Goal: Task Accomplishment & Management: Complete application form

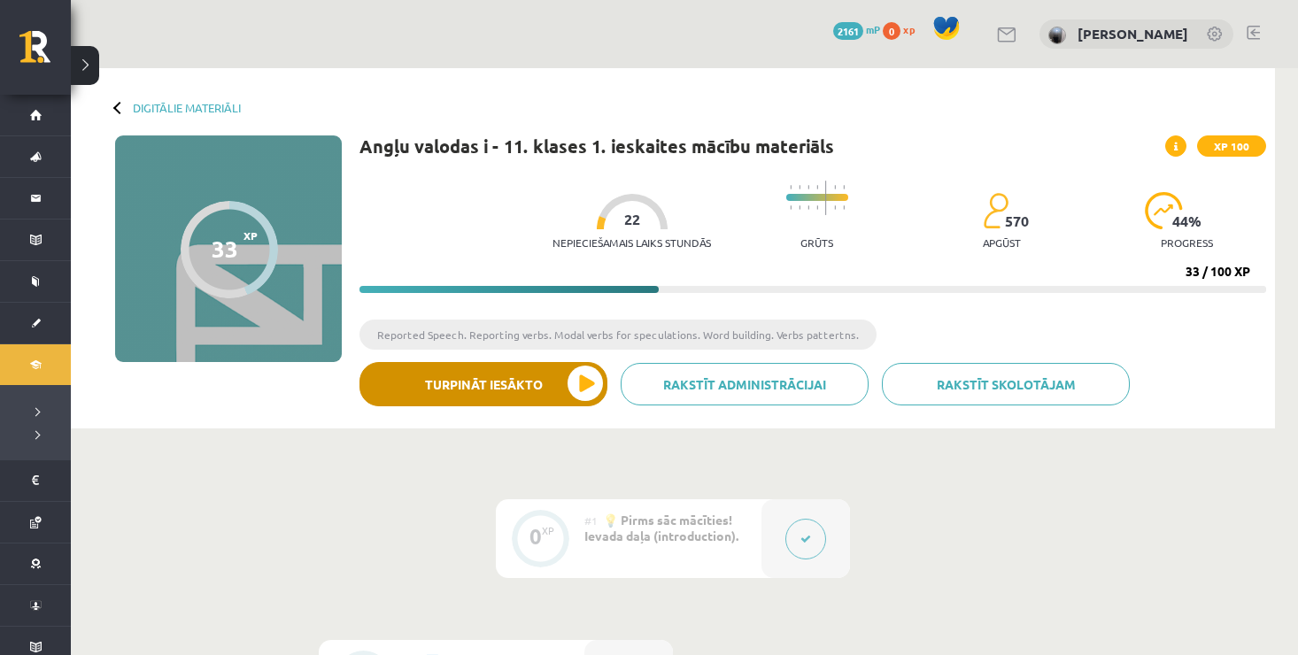
scroll to position [30, 0]
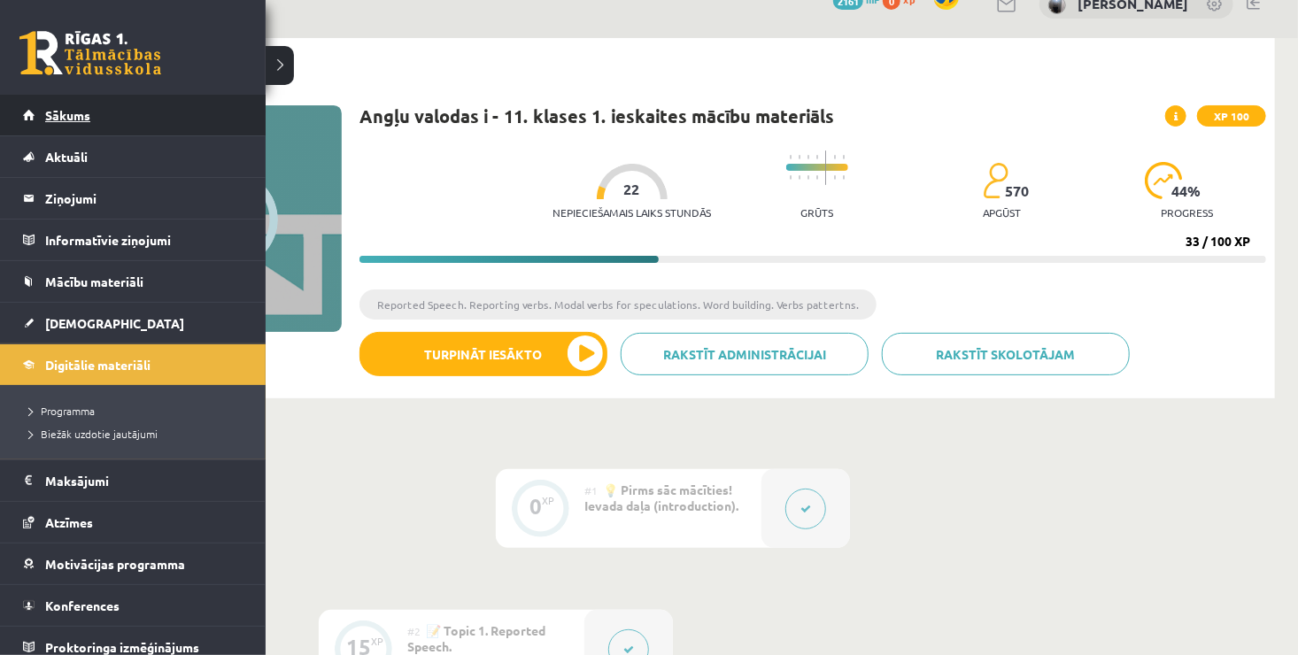
click at [50, 109] on span "Sākums" at bounding box center [67, 115] width 45 height 16
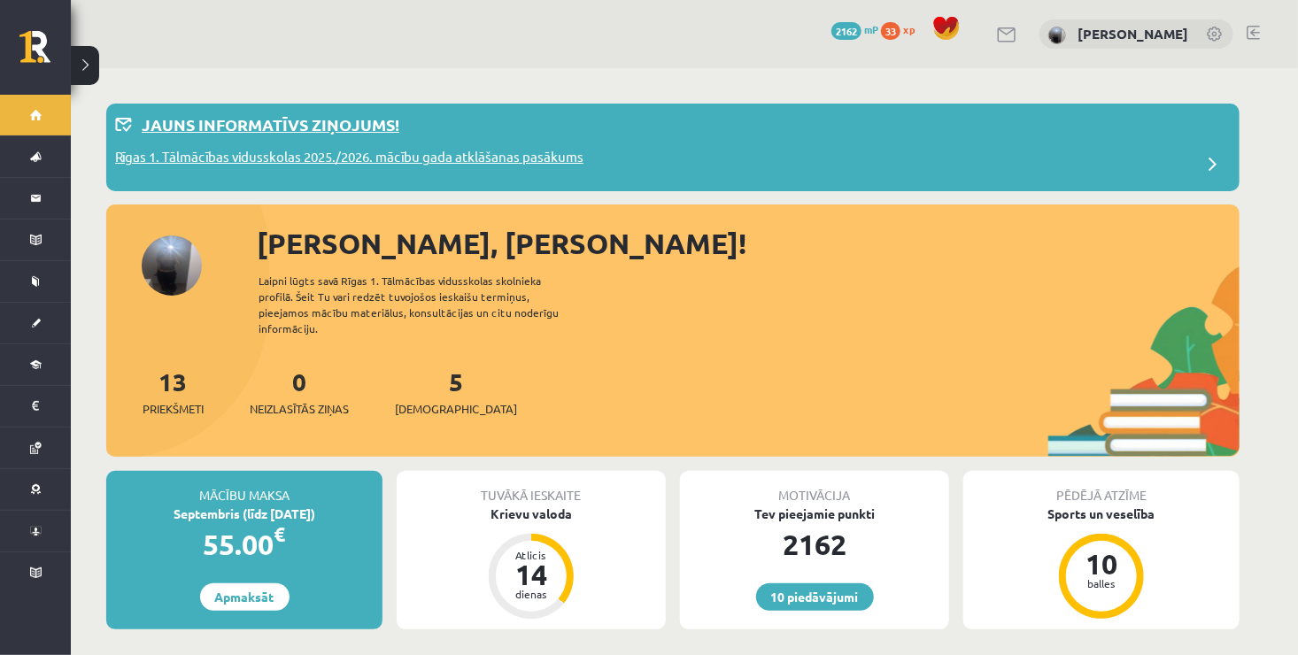
click at [282, 144] on div "Jauns informatīvs ziņojums!" at bounding box center [673, 129] width 1116 height 35
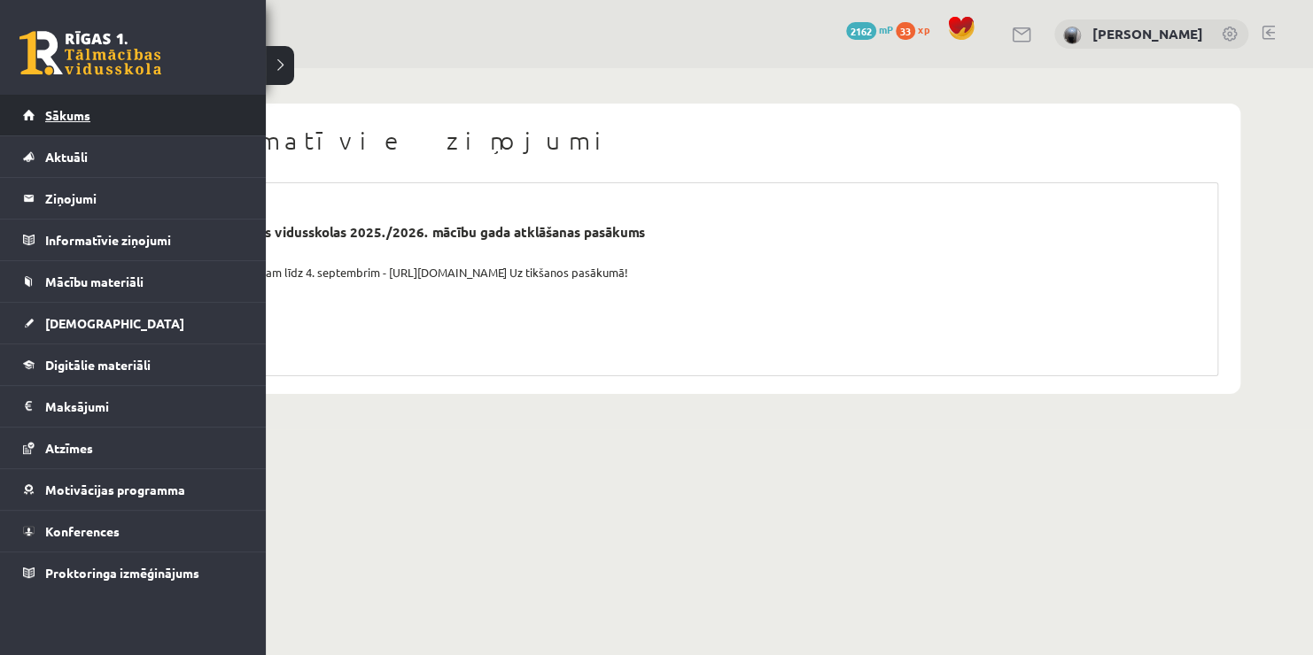
click at [63, 103] on link "Sākums" at bounding box center [133, 115] width 221 height 41
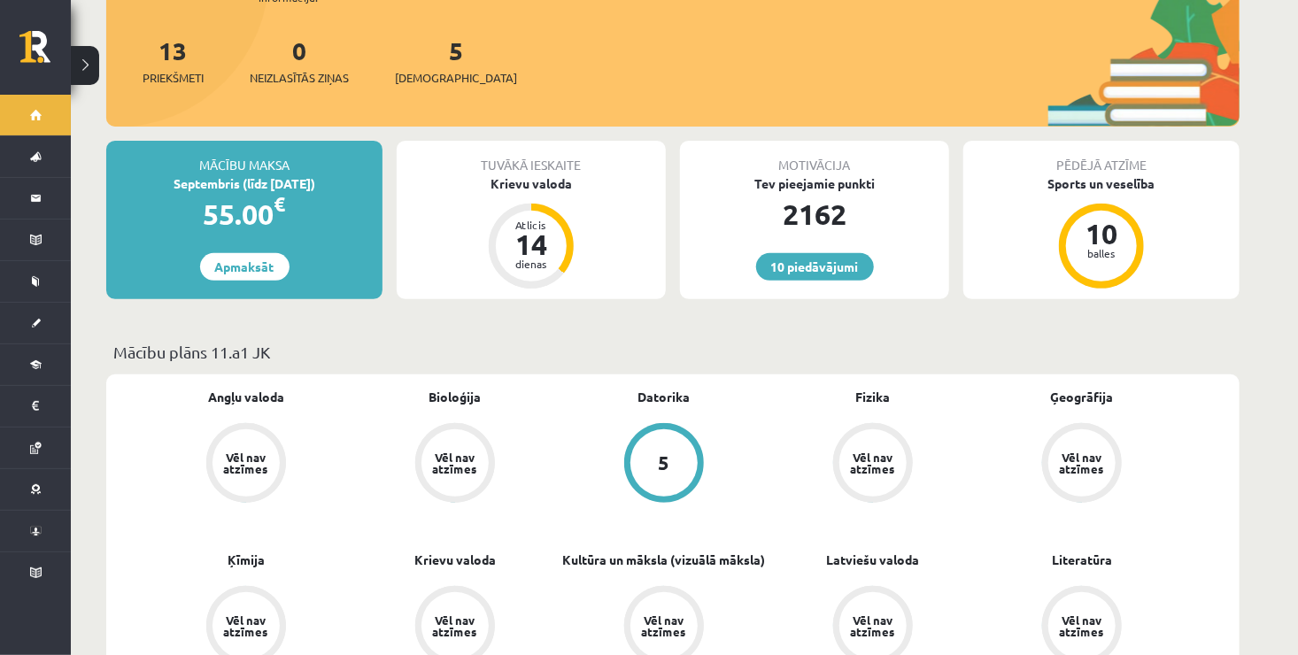
scroll to position [212, 0]
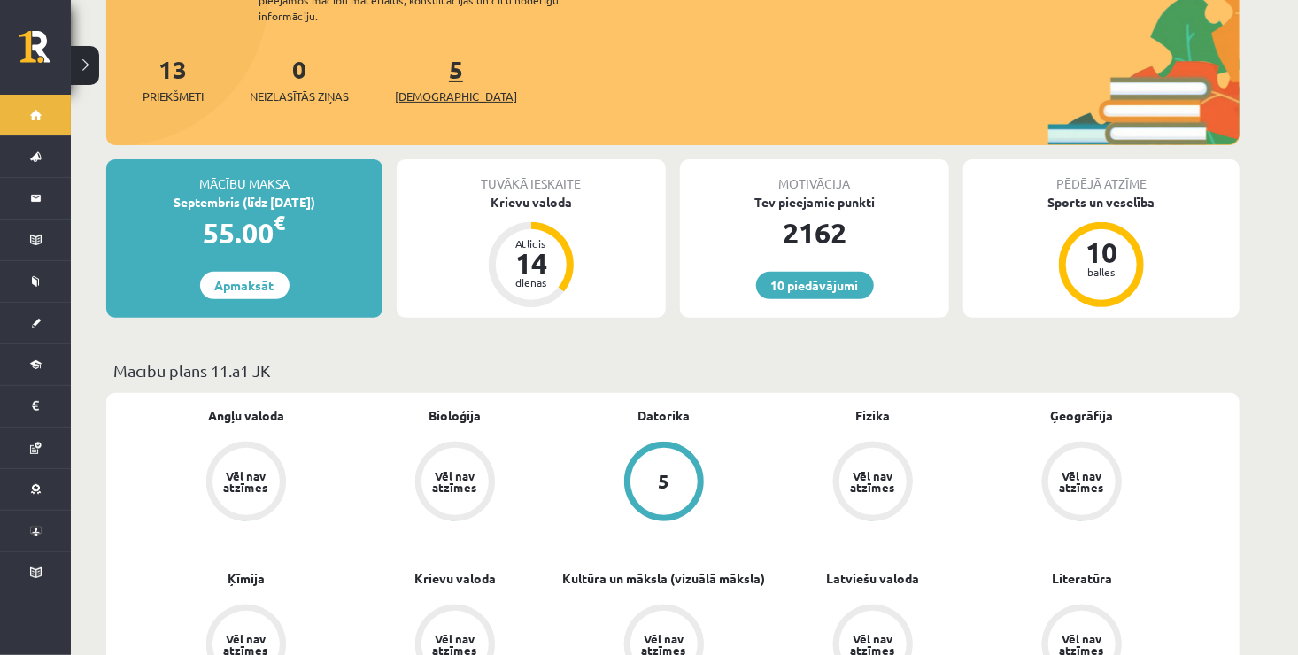
click at [431, 88] on span "[DEMOGRAPHIC_DATA]" at bounding box center [456, 97] width 122 height 18
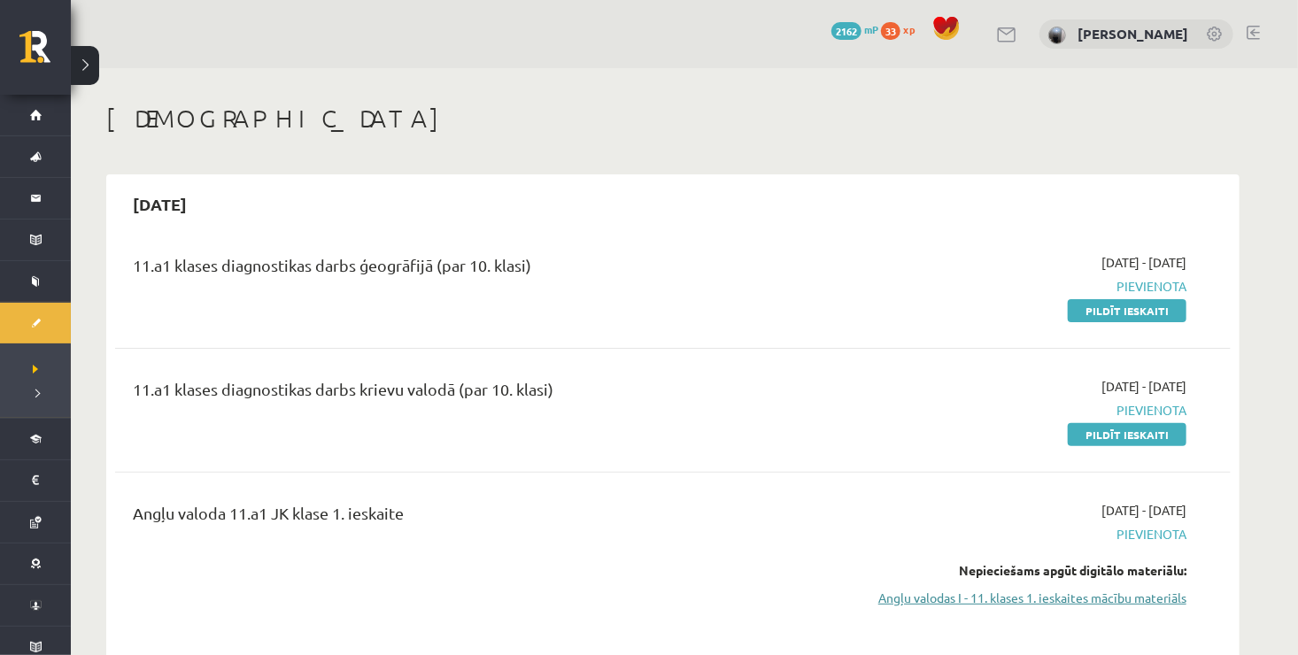
click at [1084, 599] on link "Angļu valodas I - 11. klases 1. ieskaites mācību materiāls" at bounding box center [1020, 598] width 334 height 19
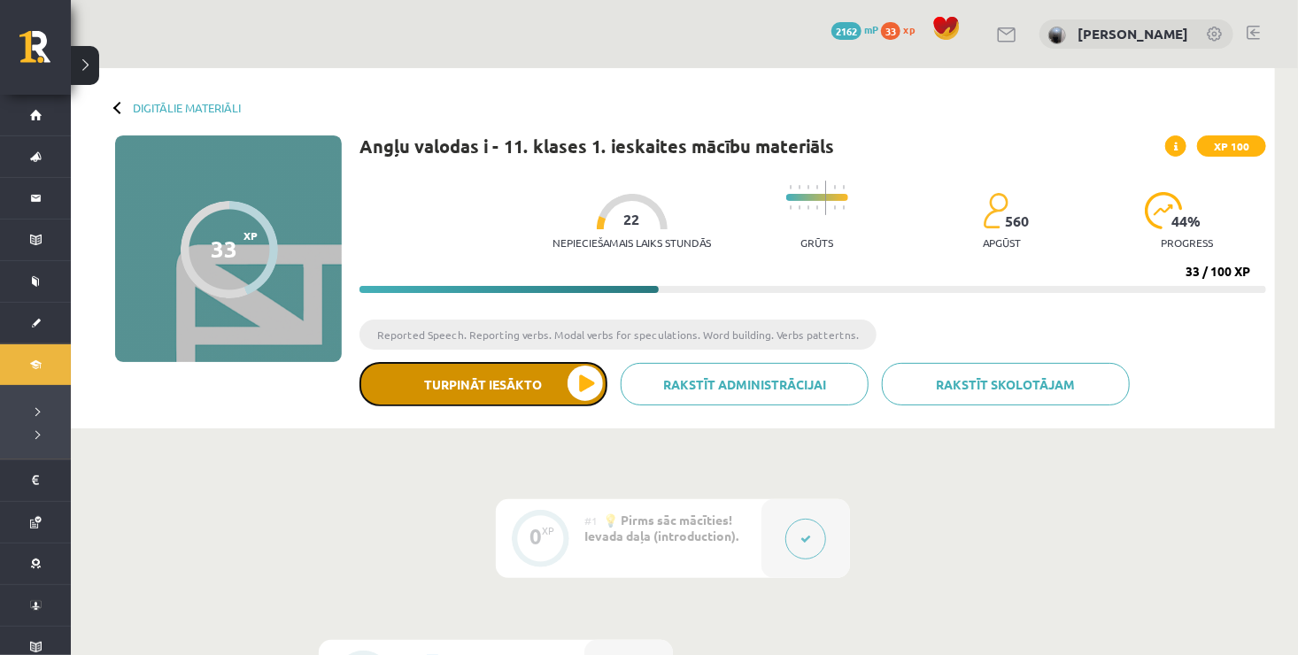
click at [565, 380] on button "Turpināt iesākto" at bounding box center [484, 384] width 248 height 44
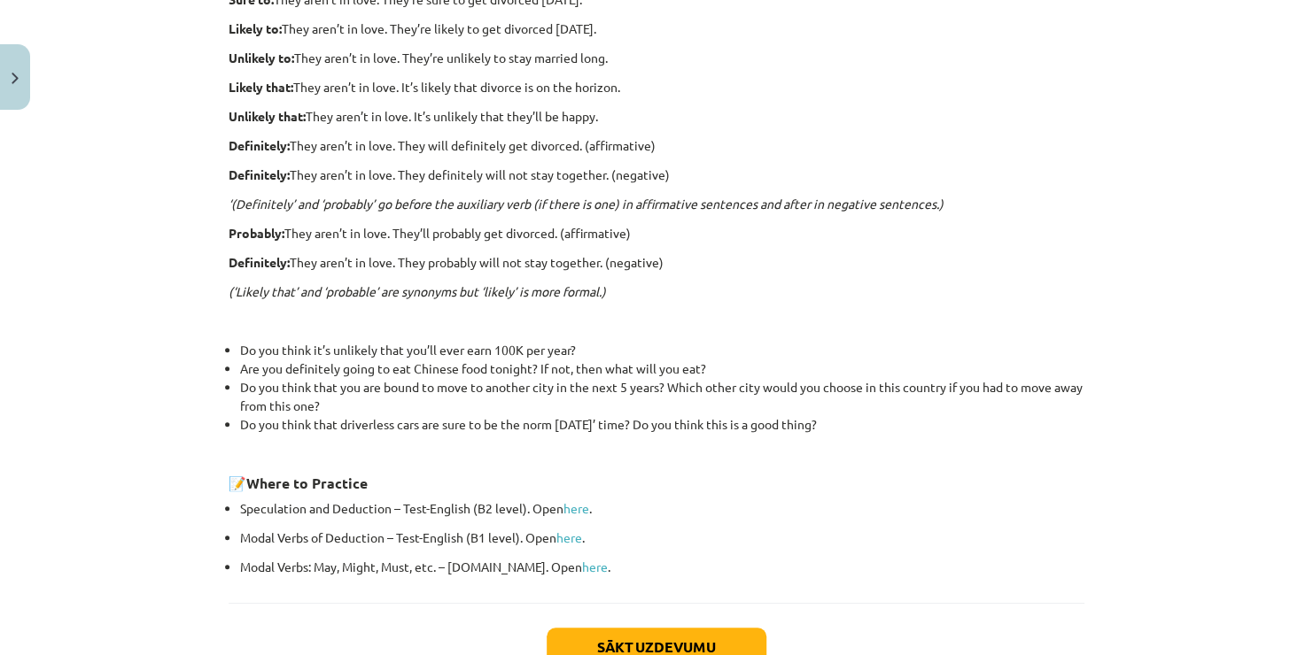
scroll to position [565, 0]
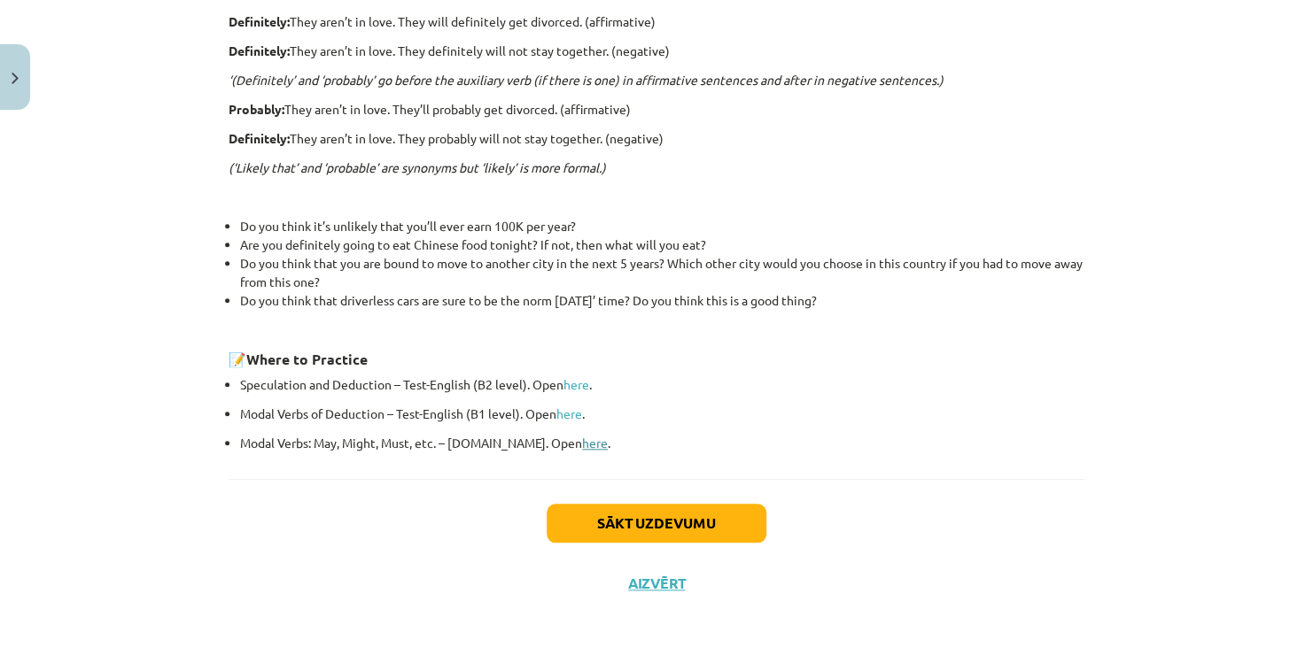
click at [582, 443] on link "here" at bounding box center [595, 443] width 26 height 16
click at [582, 445] on link "here" at bounding box center [595, 443] width 26 height 16
click at [585, 511] on button "Sākt uzdevumu" at bounding box center [656, 523] width 220 height 39
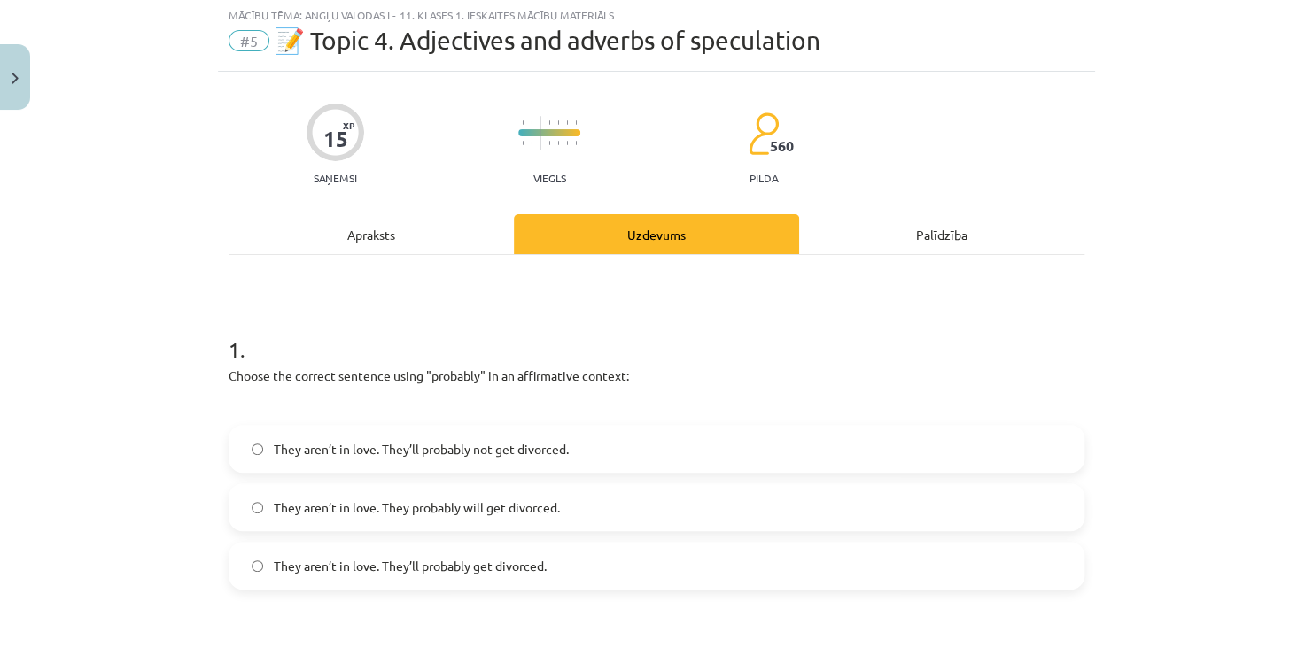
scroll to position [44, 0]
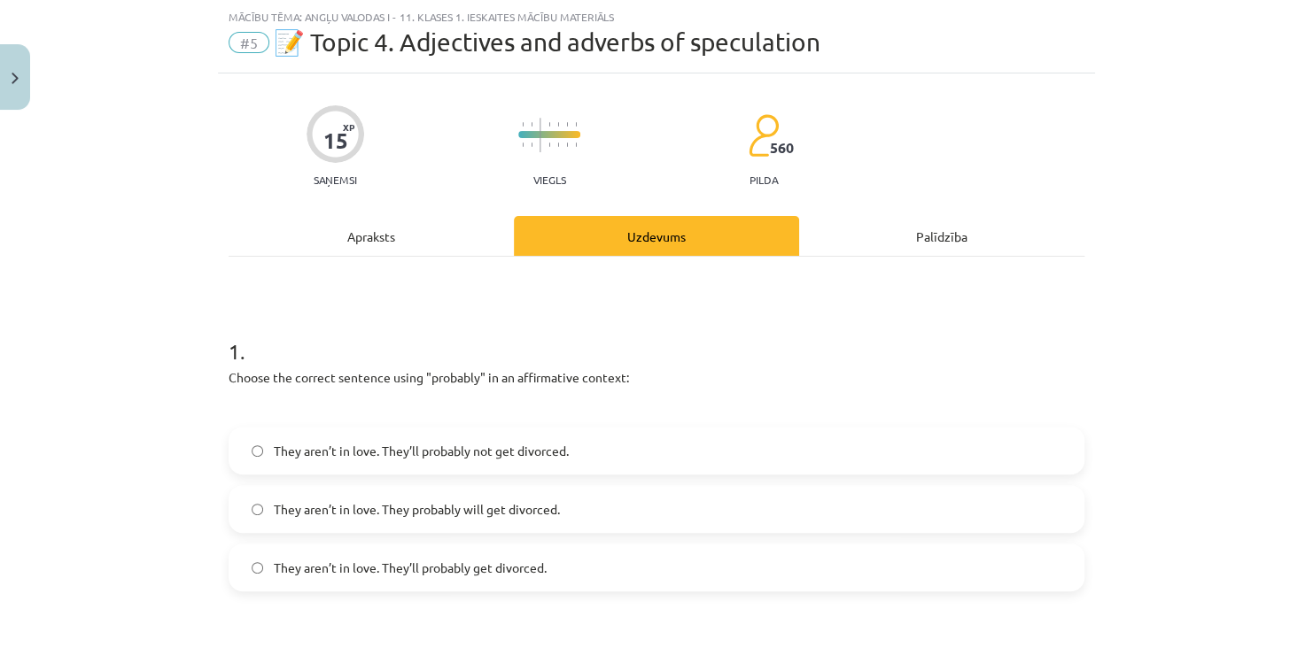
click at [564, 511] on label "They aren’t in love. They probably will get divorced." at bounding box center [656, 509] width 852 height 44
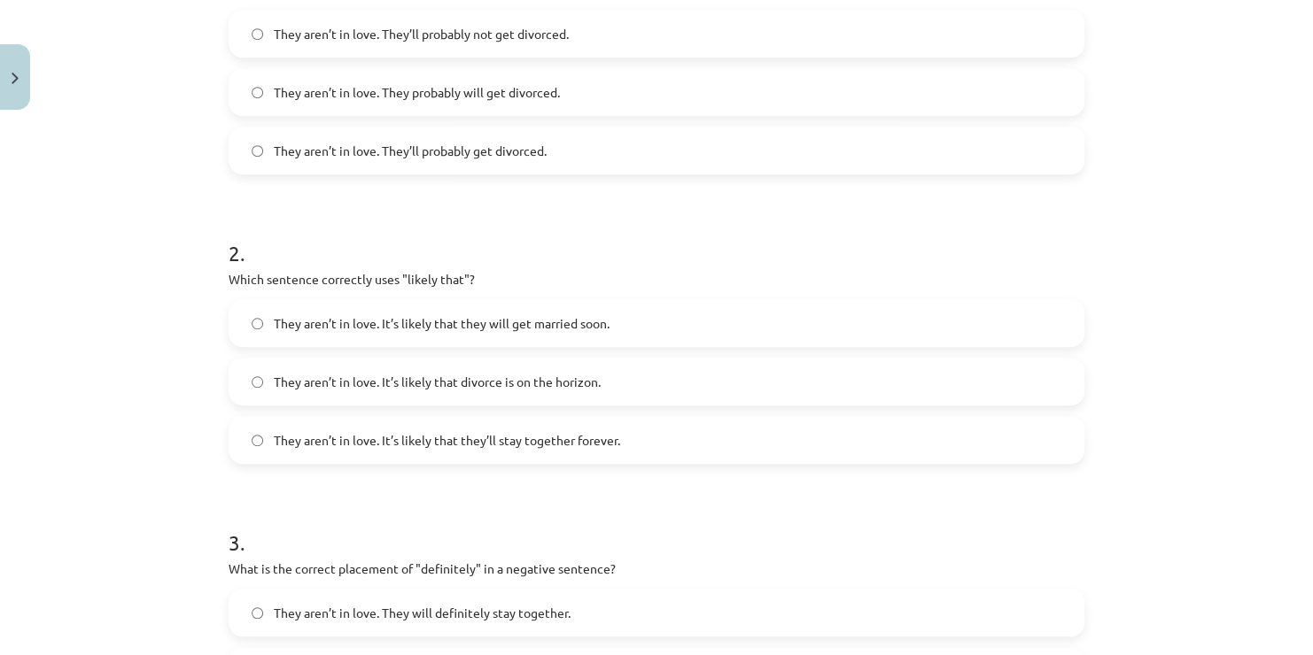
scroll to position [482, 0]
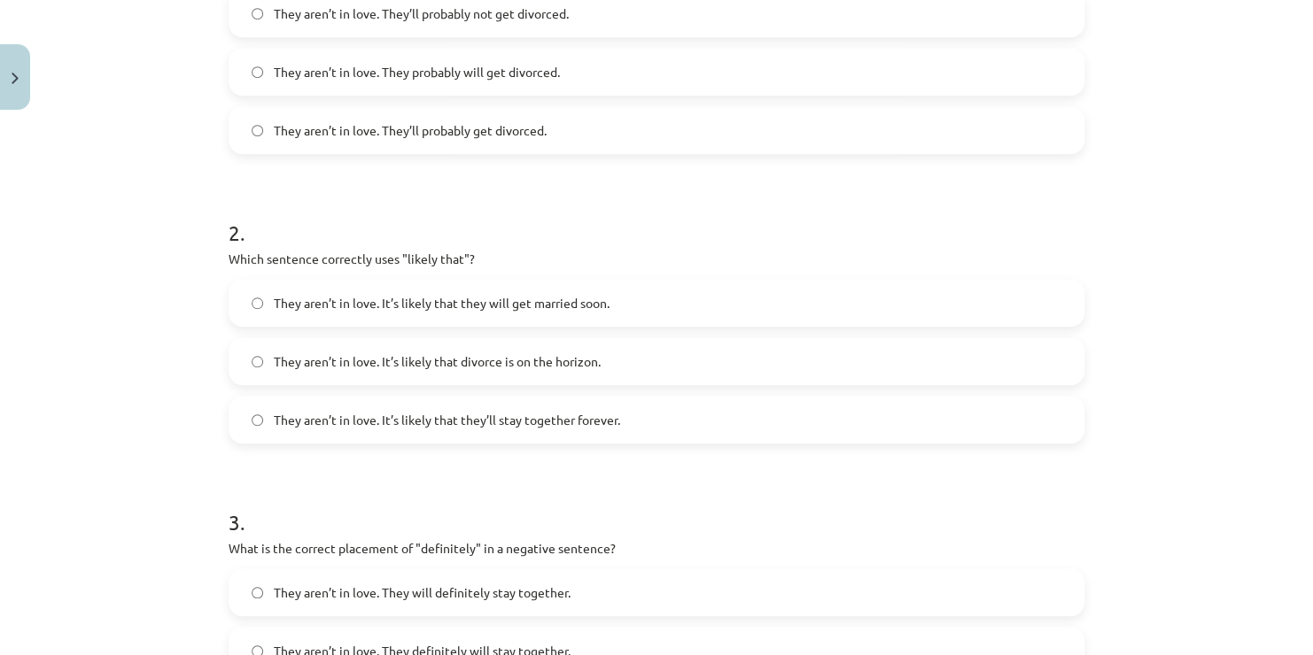
click at [521, 365] on span "They aren’t in love. It’s likely that divorce is on the horizon." at bounding box center [437, 361] width 327 height 19
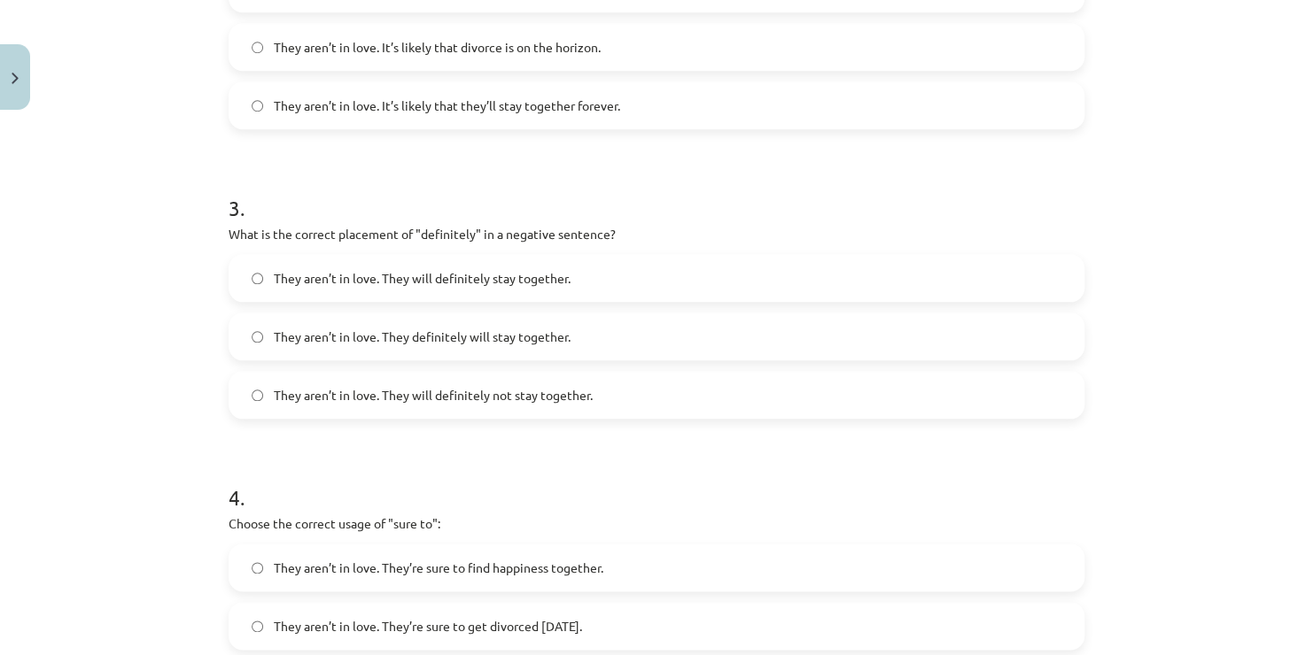
scroll to position [828, 0]
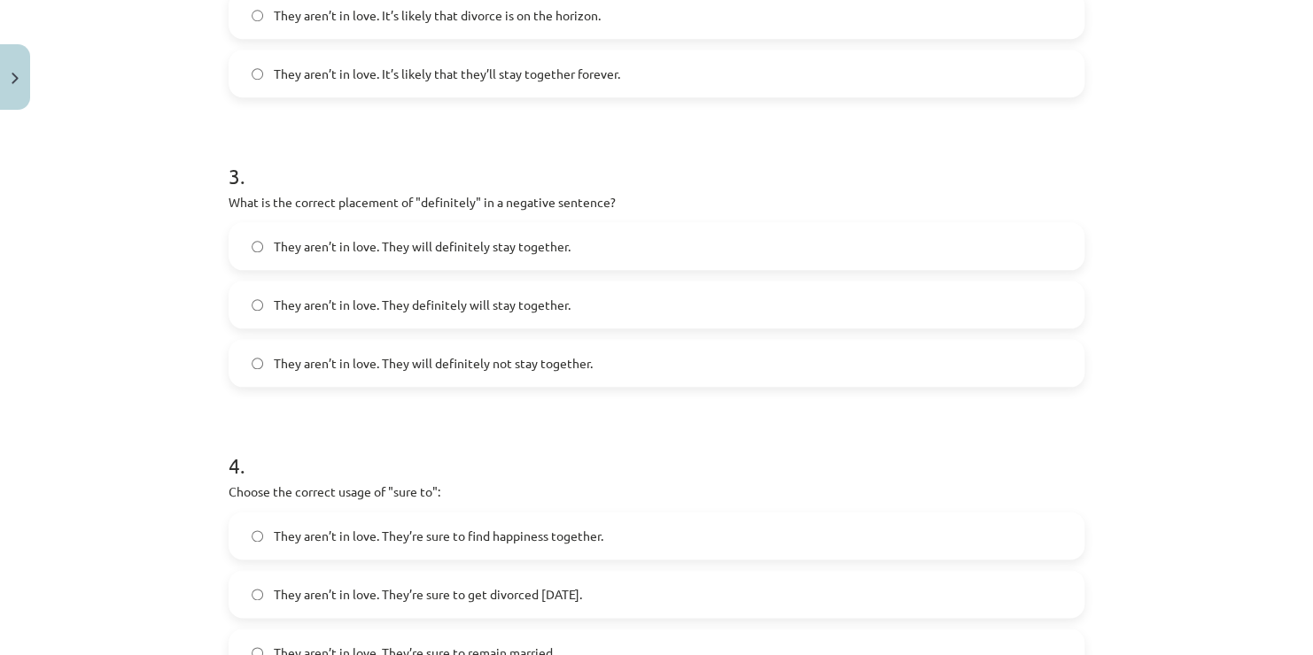
click at [443, 366] on span "They aren’t in love. They will definitely not stay together." at bounding box center [433, 363] width 319 height 19
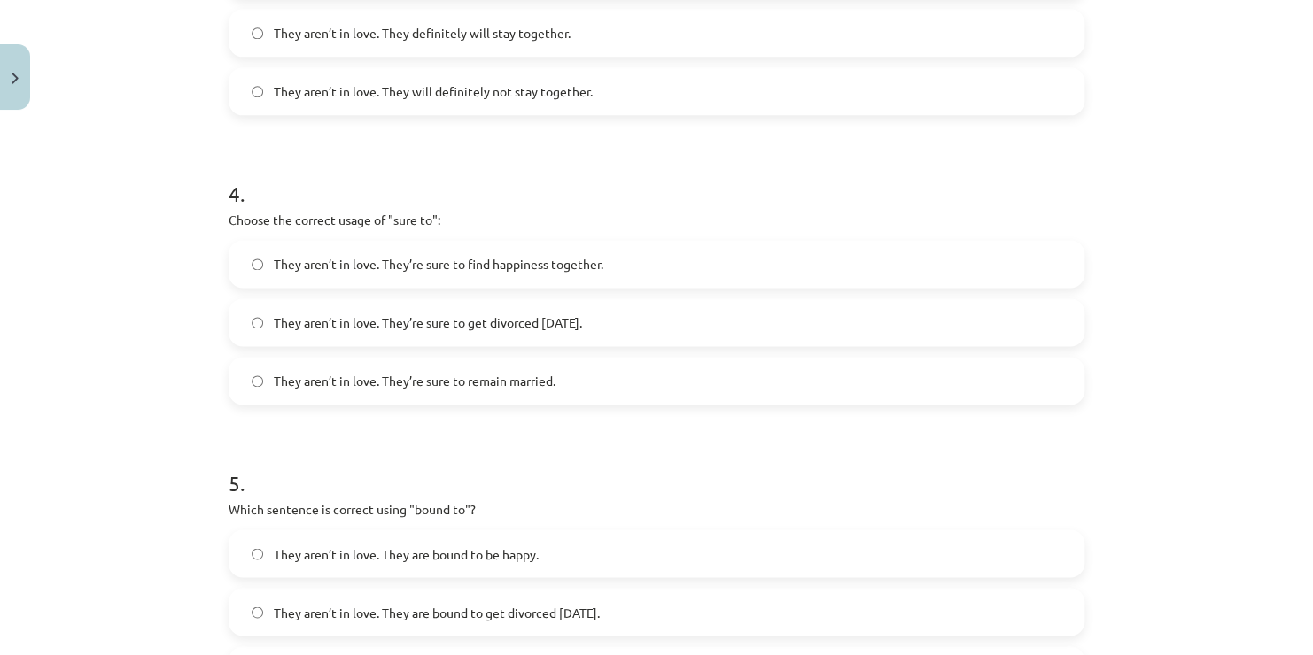
scroll to position [1096, 0]
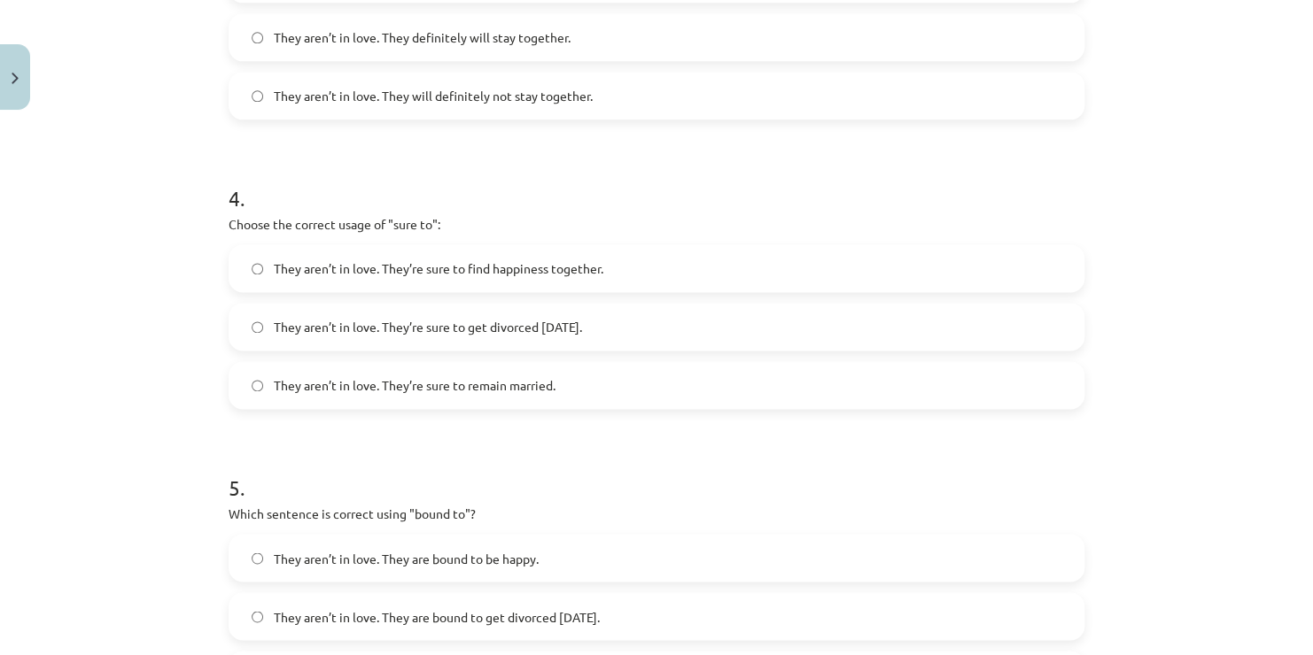
click at [488, 329] on span "They aren’t in love. They’re sure to get divorced [DATE]." at bounding box center [428, 327] width 308 height 19
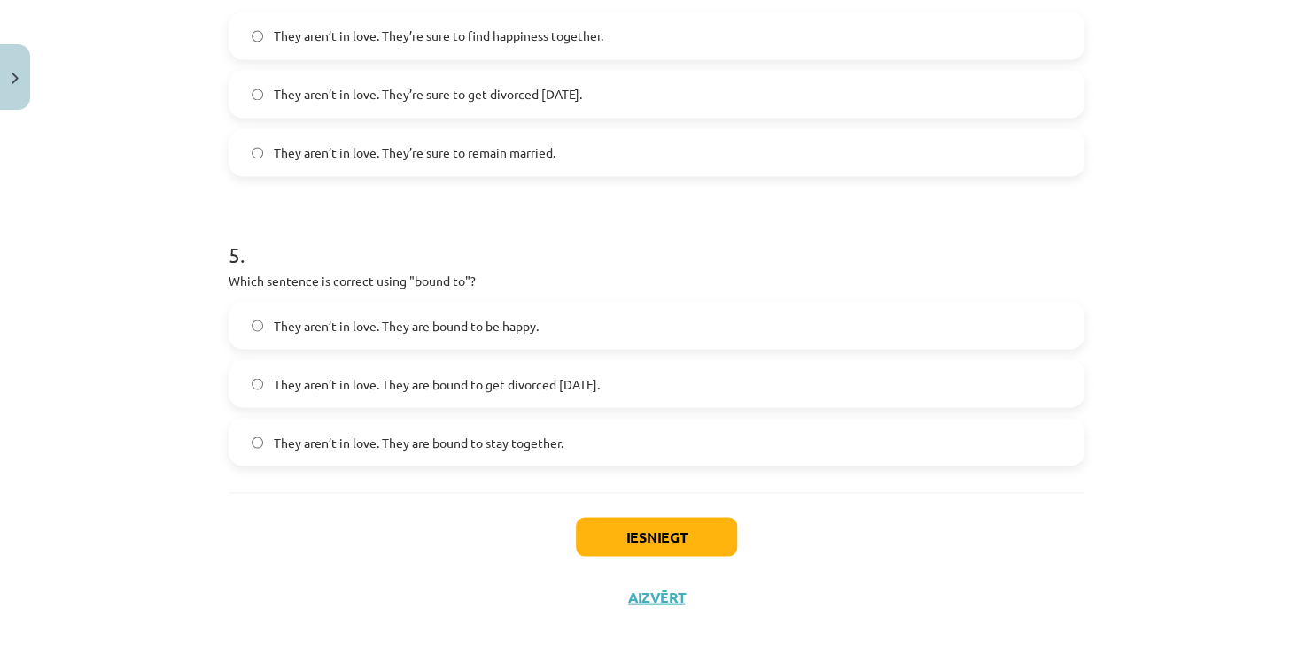
scroll to position [1344, 0]
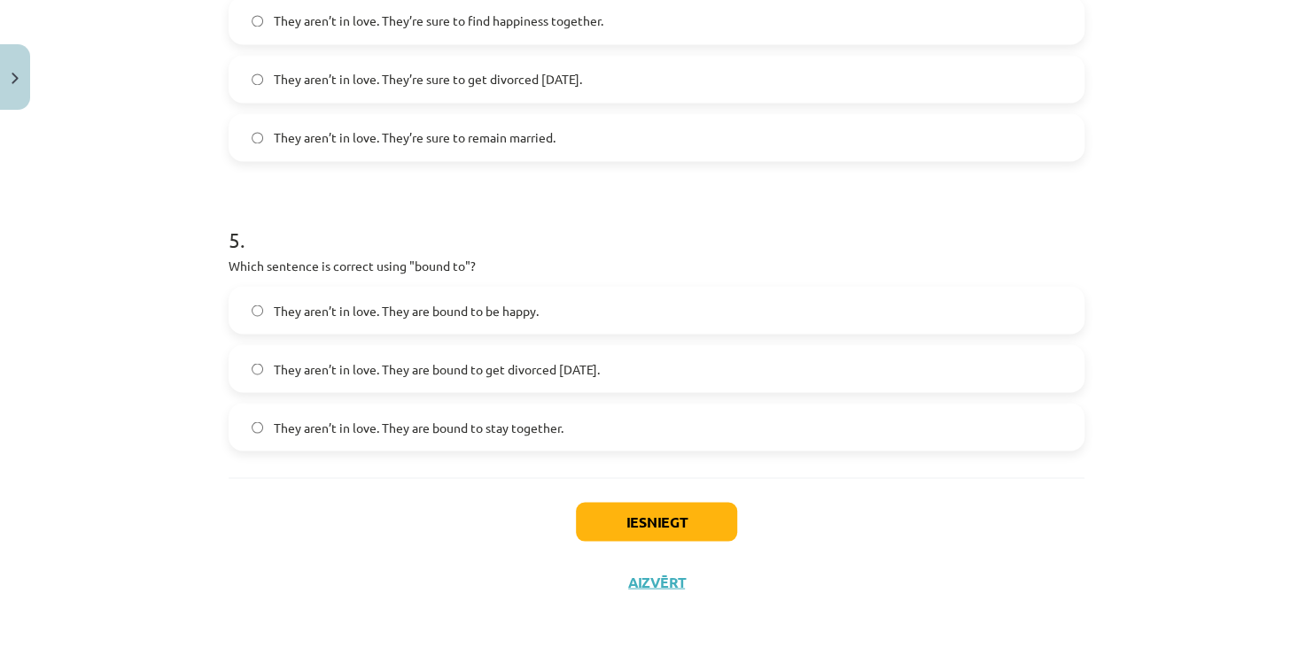
click at [455, 370] on span "They aren’t in love. They are bound to get divorced [DATE]." at bounding box center [437, 369] width 326 height 19
click at [655, 515] on button "Iesniegt" at bounding box center [656, 521] width 161 height 39
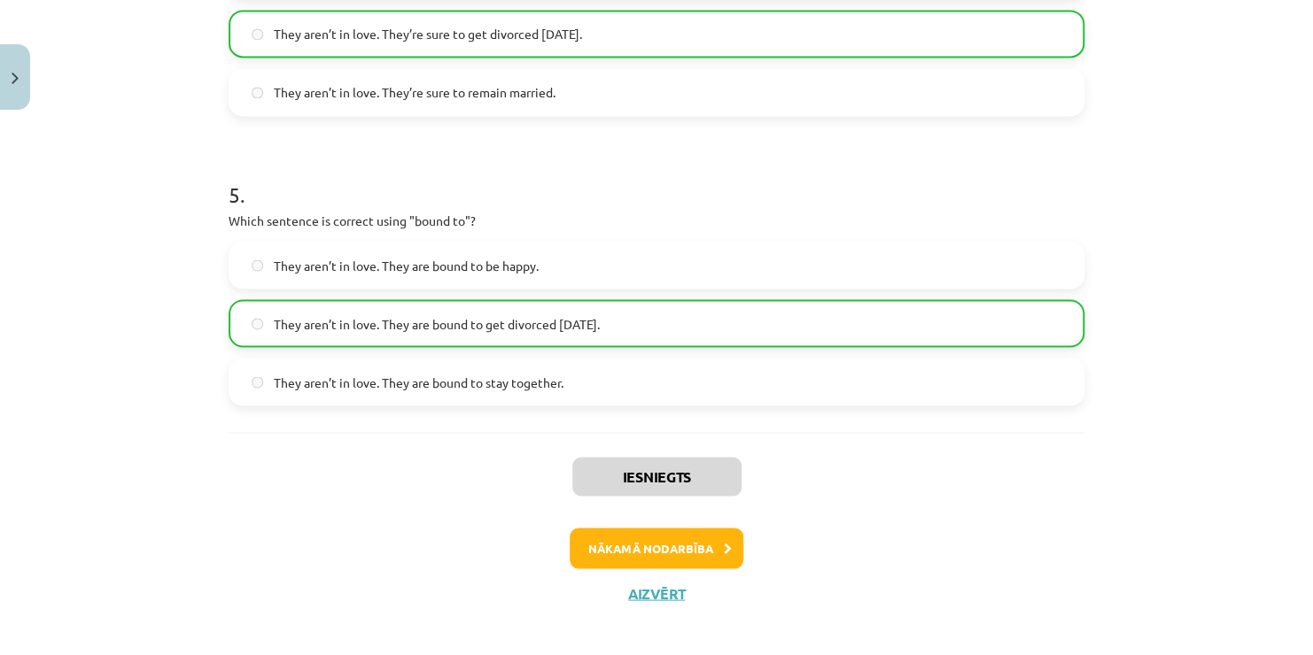
scroll to position [1399, 0]
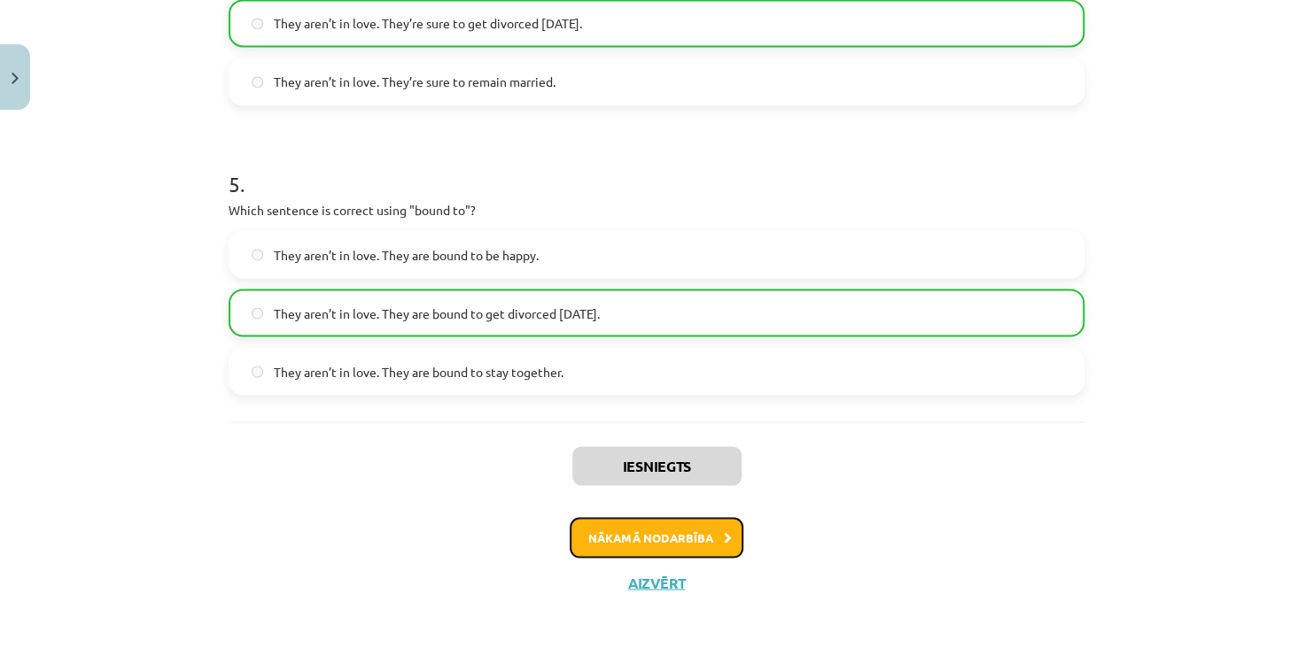
click at [616, 540] on button "Nākamā nodarbība" at bounding box center [656, 537] width 174 height 41
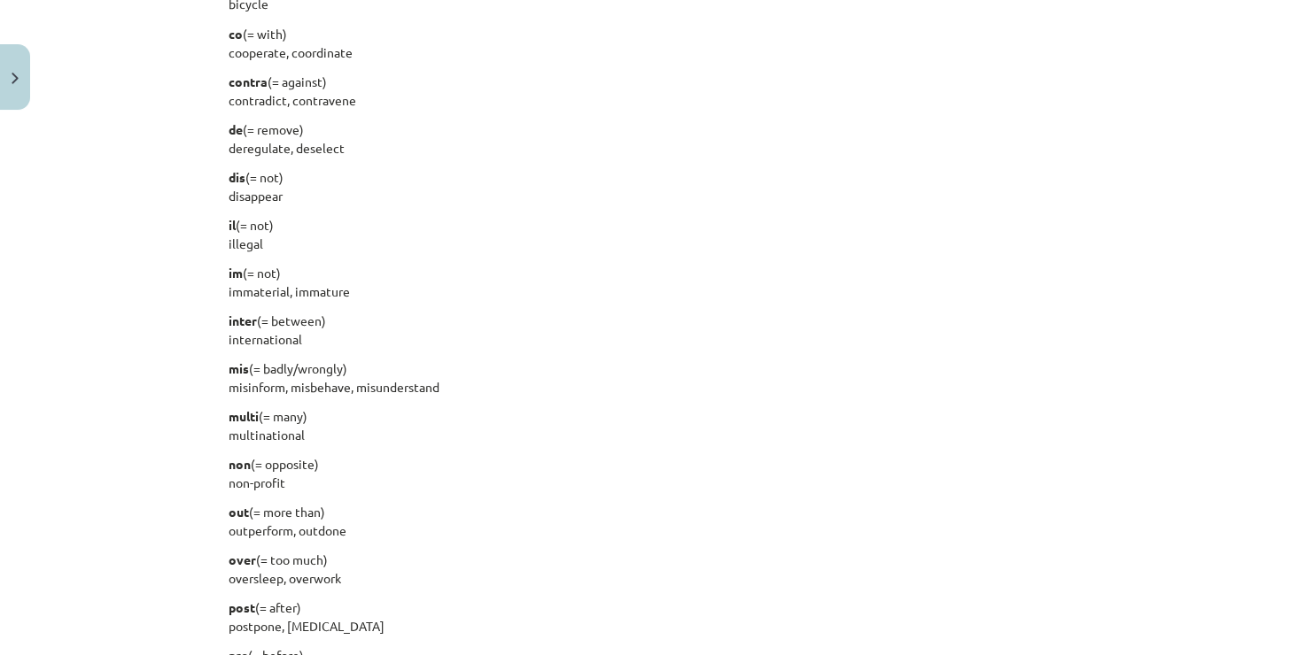
scroll to position [1619, 0]
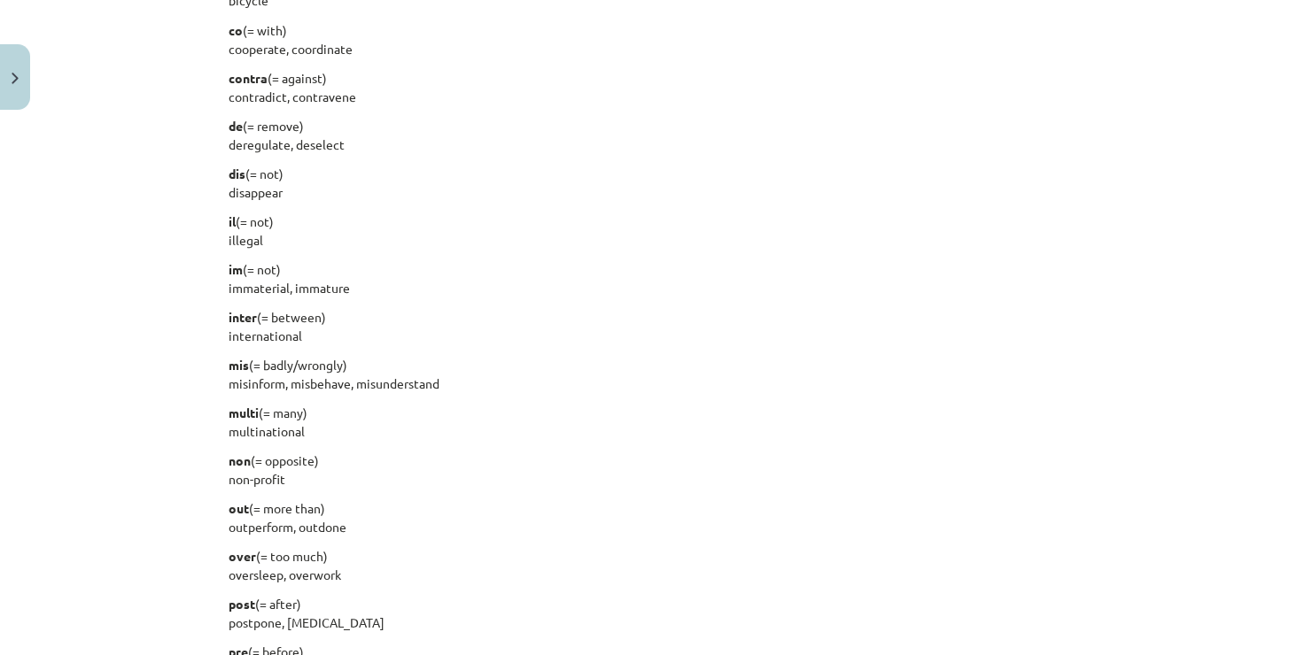
drag, startPoint x: 1298, startPoint y: 399, endPoint x: 1305, endPoint y: 410, distance: 12.8
click at [1298, 410] on div "Mācību tēma: Angļu valodas i - 11. klases 1. ieskaites mācību materiāls #6 📝 To…" at bounding box center [656, 327] width 1313 height 655
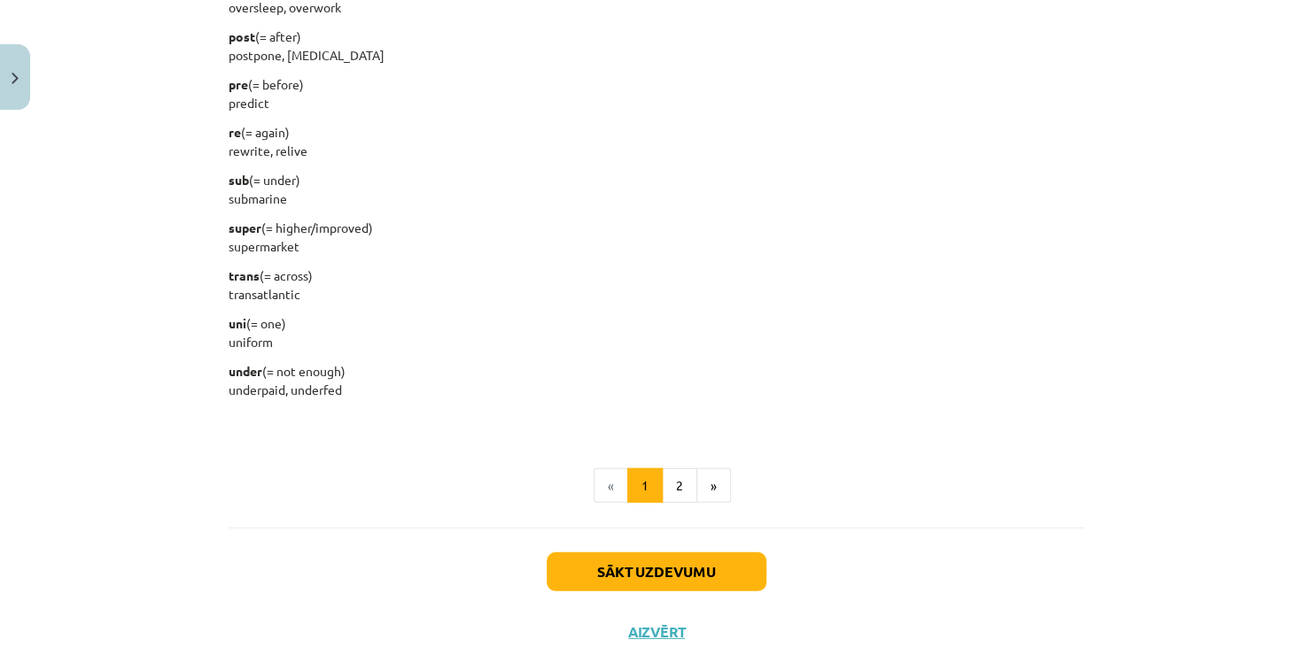
scroll to position [2193, 0]
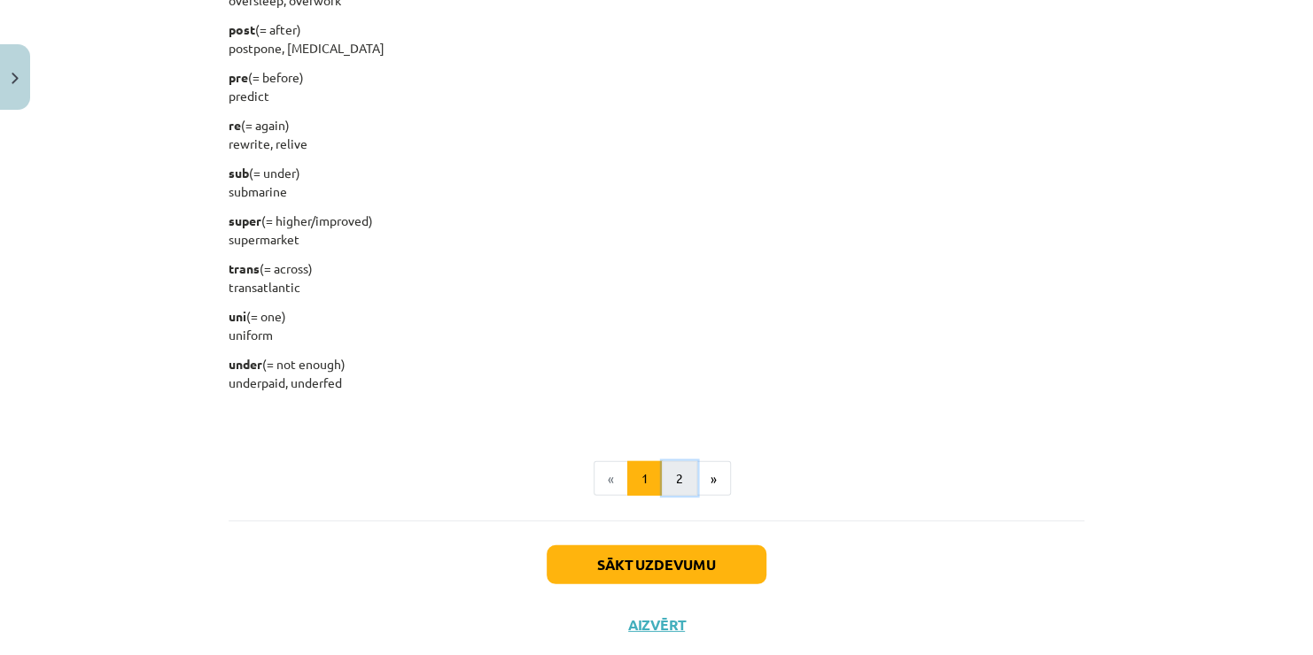
click at [674, 484] on button "2" at bounding box center [679, 478] width 35 height 35
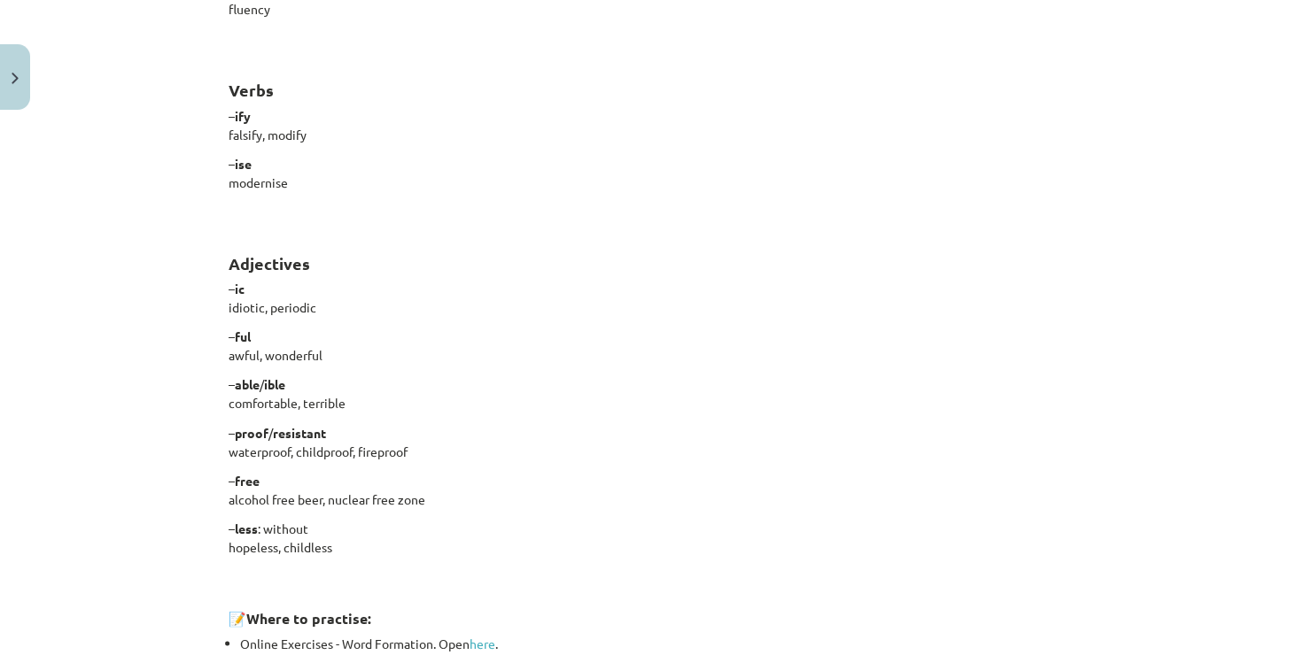
scroll to position [1239, 0]
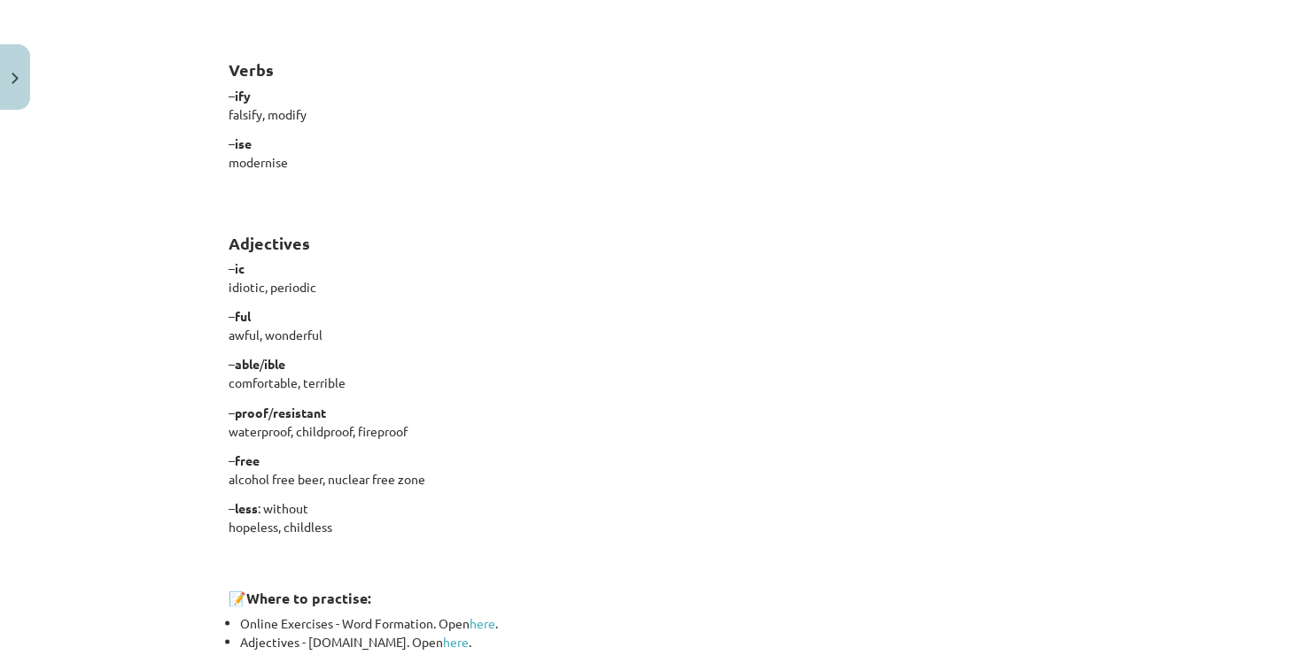
drag, startPoint x: 1297, startPoint y: 382, endPoint x: 1287, endPoint y: 403, distance: 23.4
click at [1287, 403] on div "Mācību tēma: Angļu valodas i - 11. klases 1. ieskaites mācību materiāls #6 📝 To…" at bounding box center [656, 327] width 1313 height 655
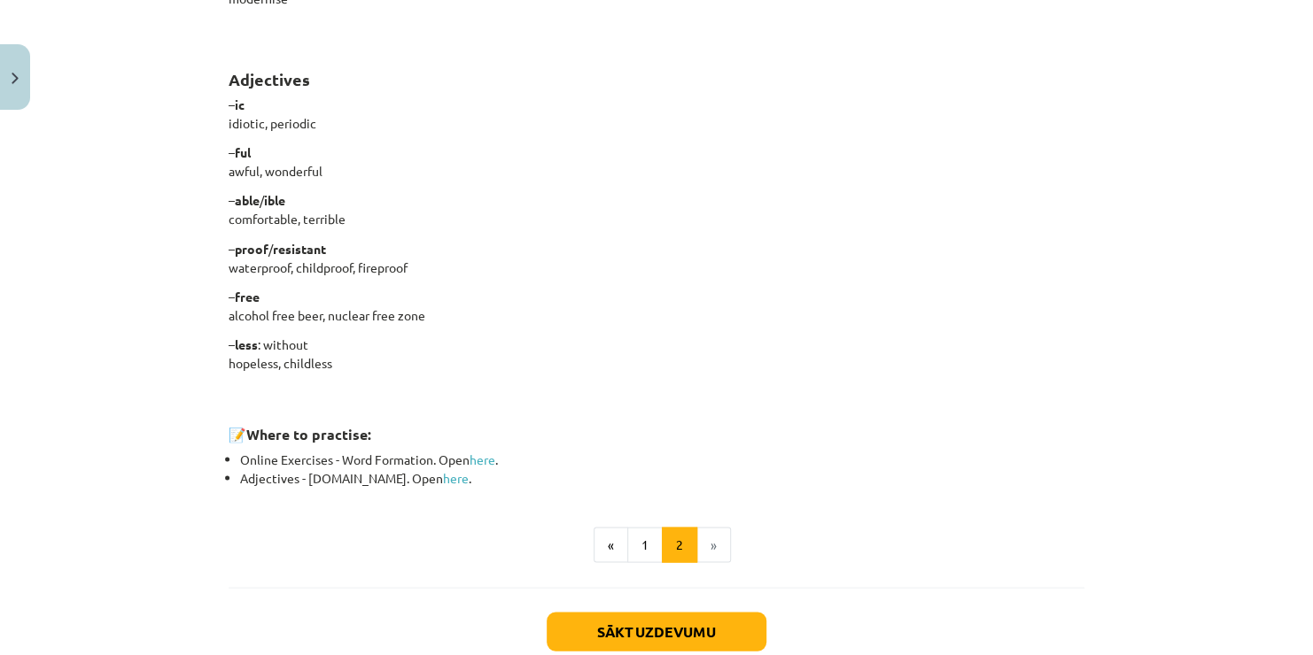
scroll to position [1408, 0]
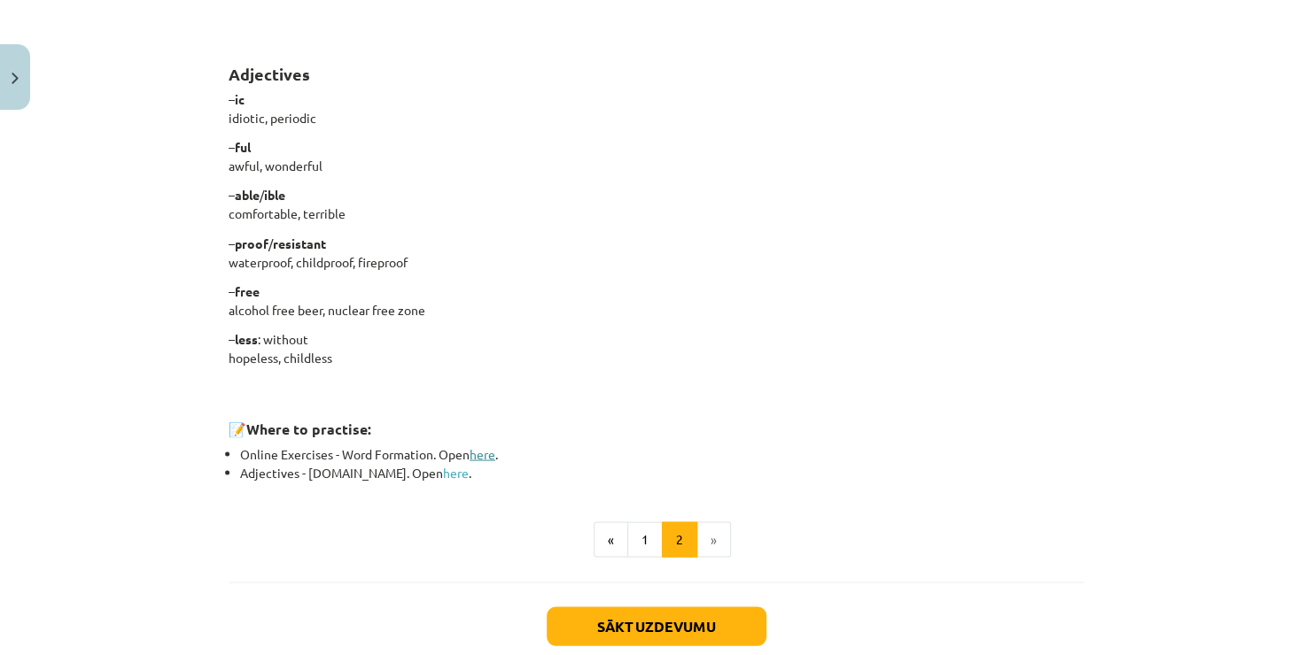
click at [470, 453] on link "here" at bounding box center [482, 453] width 26 height 16
click at [443, 476] on link "here" at bounding box center [456, 472] width 26 height 16
click at [443, 474] on link "here" at bounding box center [456, 472] width 26 height 16
click at [670, 617] on button "Sākt uzdevumu" at bounding box center [656, 626] width 220 height 39
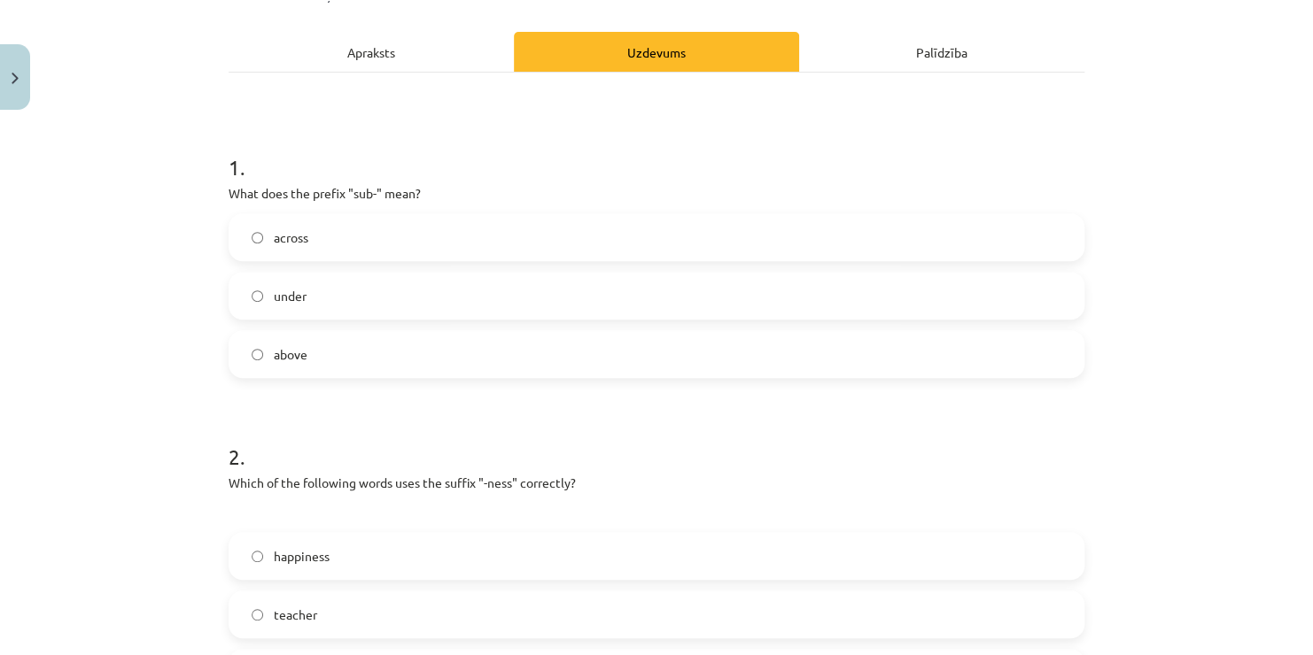
scroll to position [205, 0]
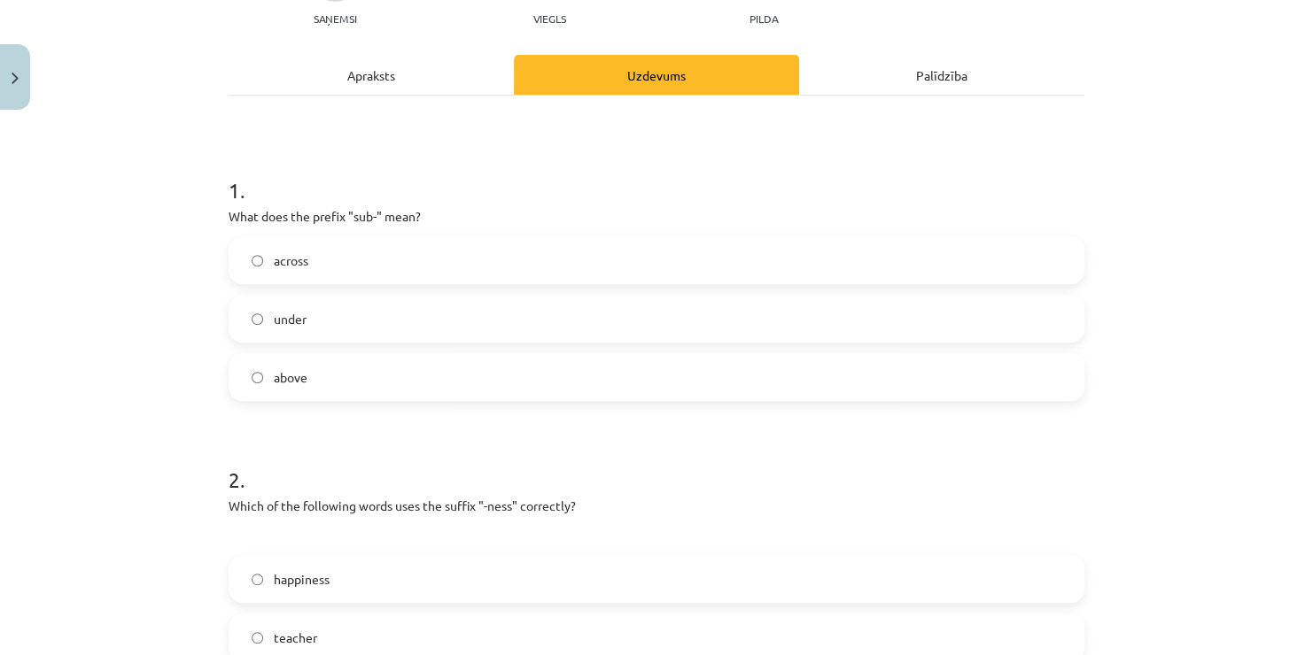
click at [414, 363] on label "above" at bounding box center [656, 377] width 852 height 44
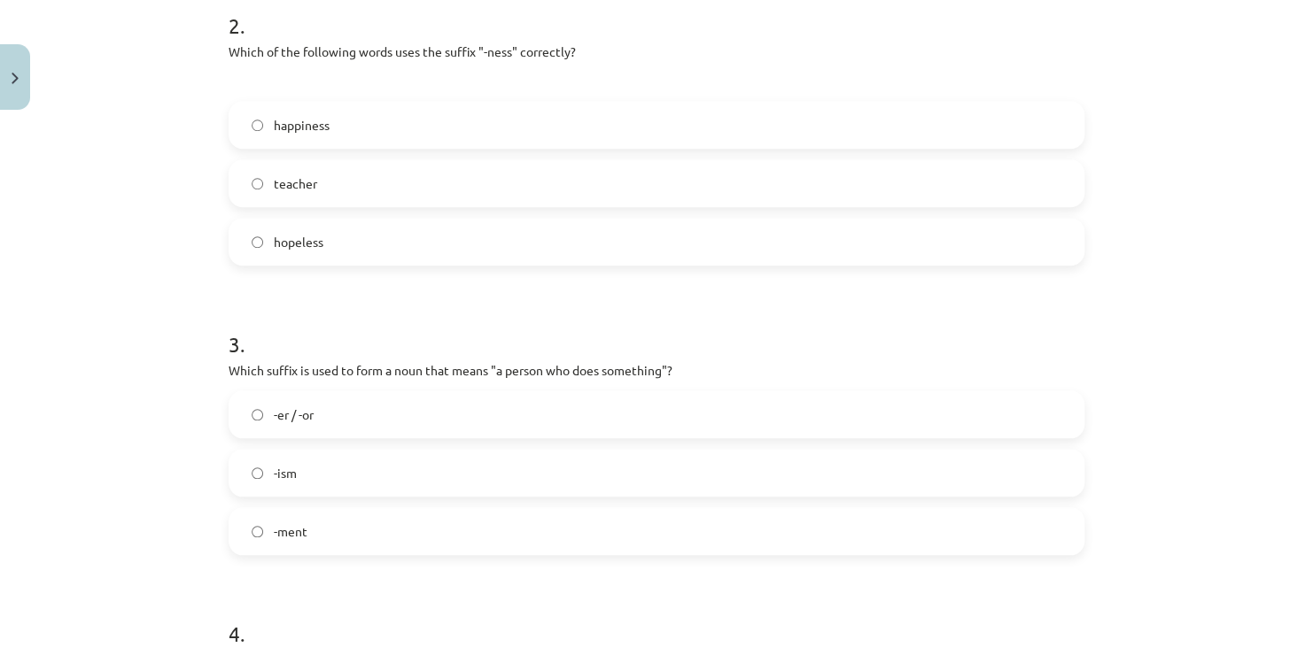
scroll to position [653, 0]
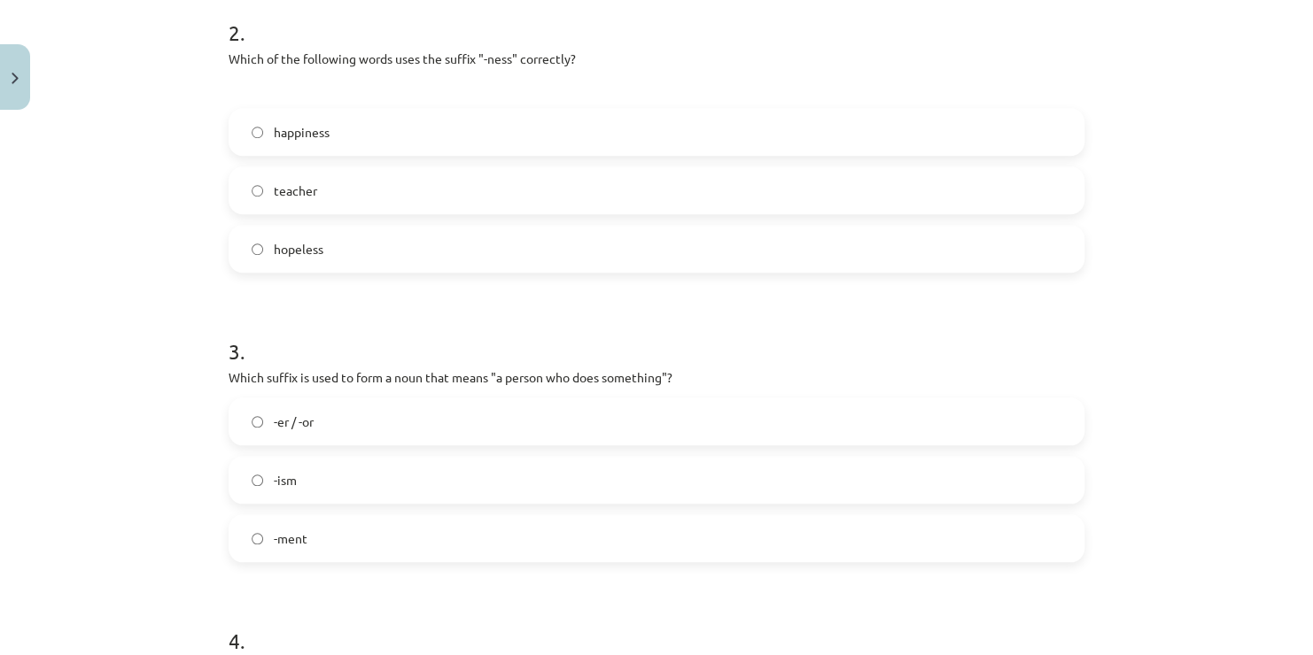
click at [312, 131] on span "happiness" at bounding box center [302, 132] width 56 height 19
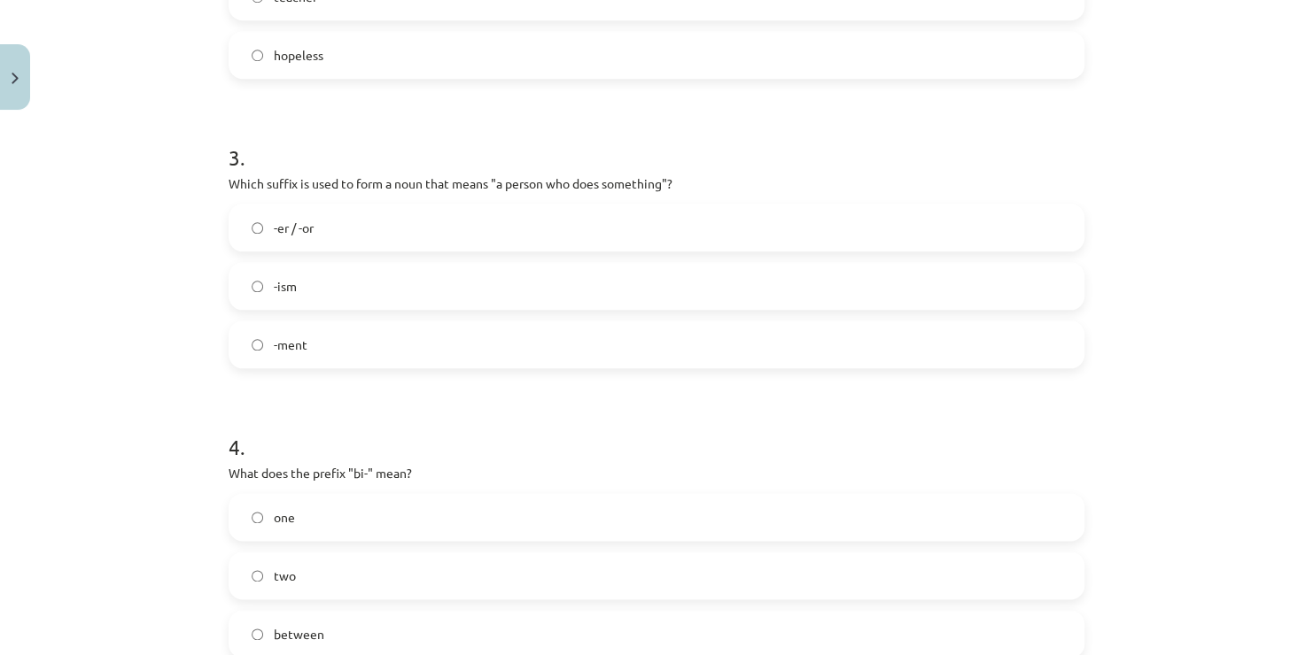
scroll to position [849, 0]
click at [321, 564] on label "two" at bounding box center [656, 573] width 852 height 44
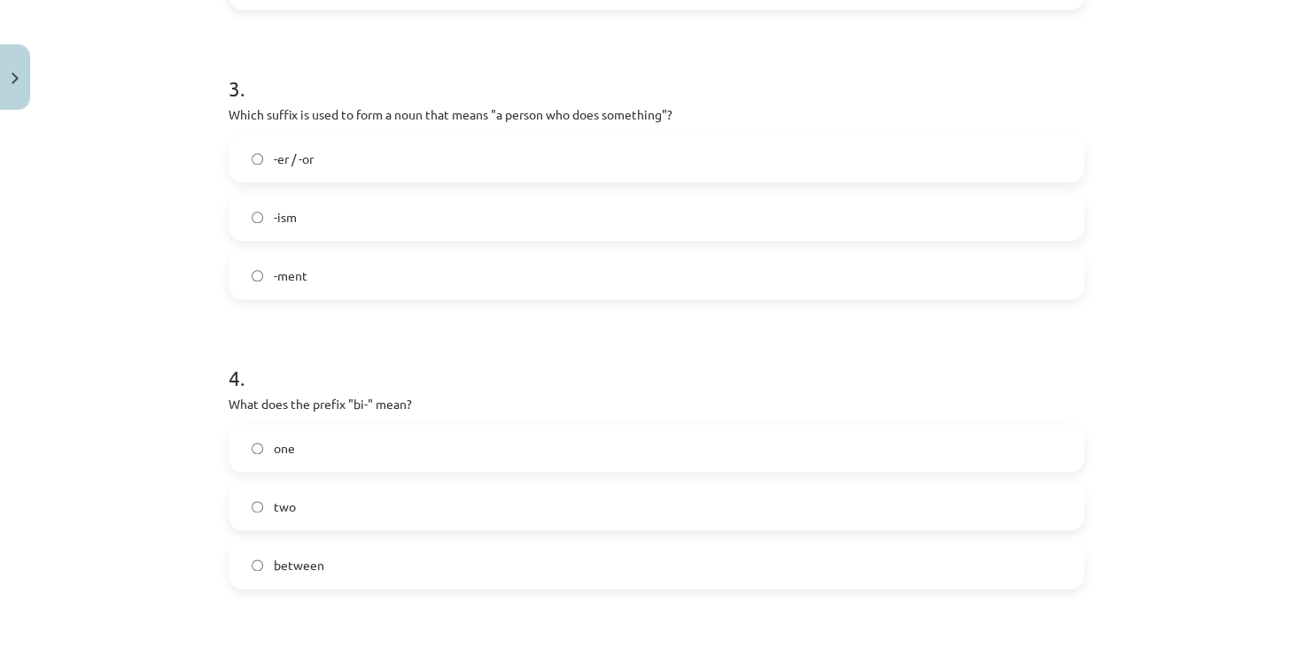
scroll to position [909, 0]
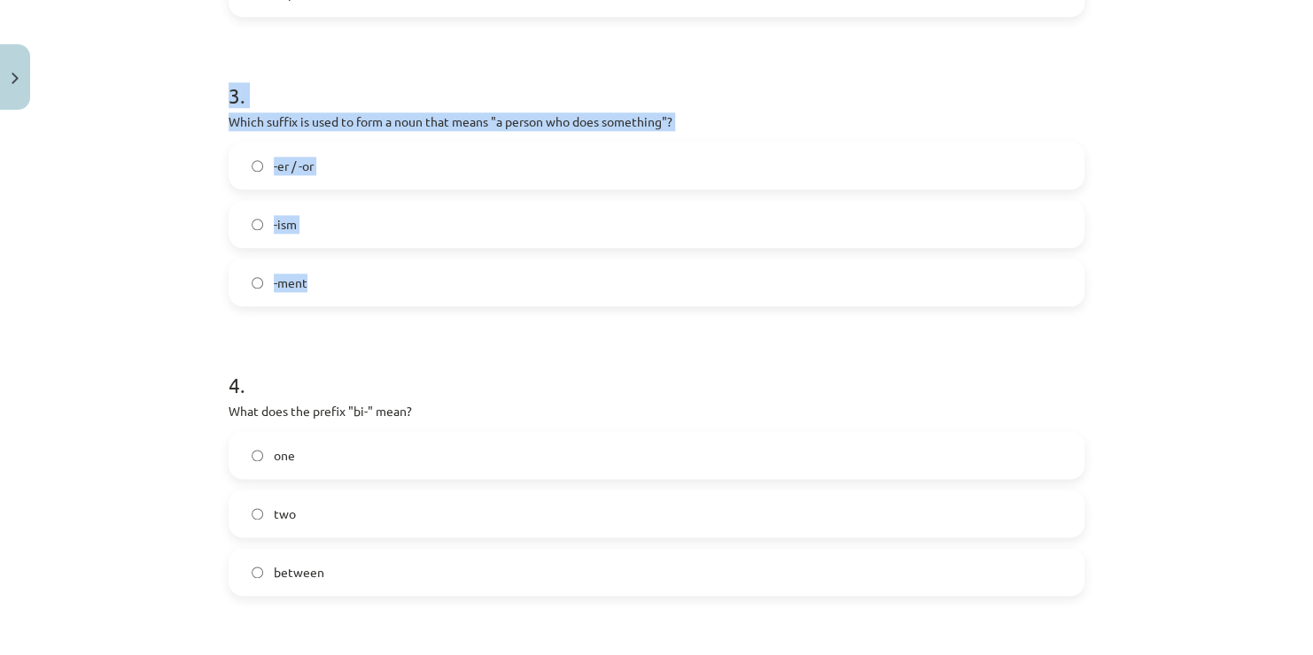
drag, startPoint x: 225, startPoint y: 99, endPoint x: 337, endPoint y: 295, distance: 225.3
click at [337, 295] on div "3 . Which suffix is used to form a noun that means "a person who does something…" at bounding box center [657, 179] width 856 height 254
copy div "3 . Which suffix is used to form a noun that means "a person who does something…"
click at [376, 159] on label "-er / -or" at bounding box center [656, 165] width 852 height 44
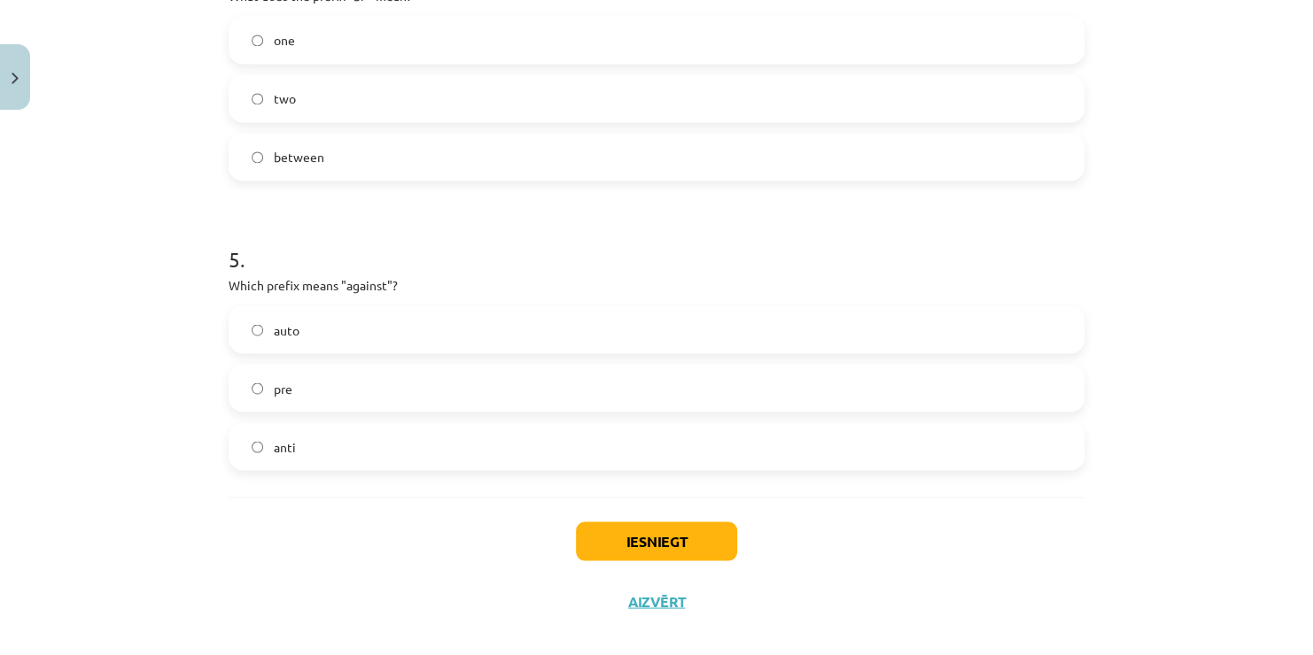
scroll to position [1344, 0]
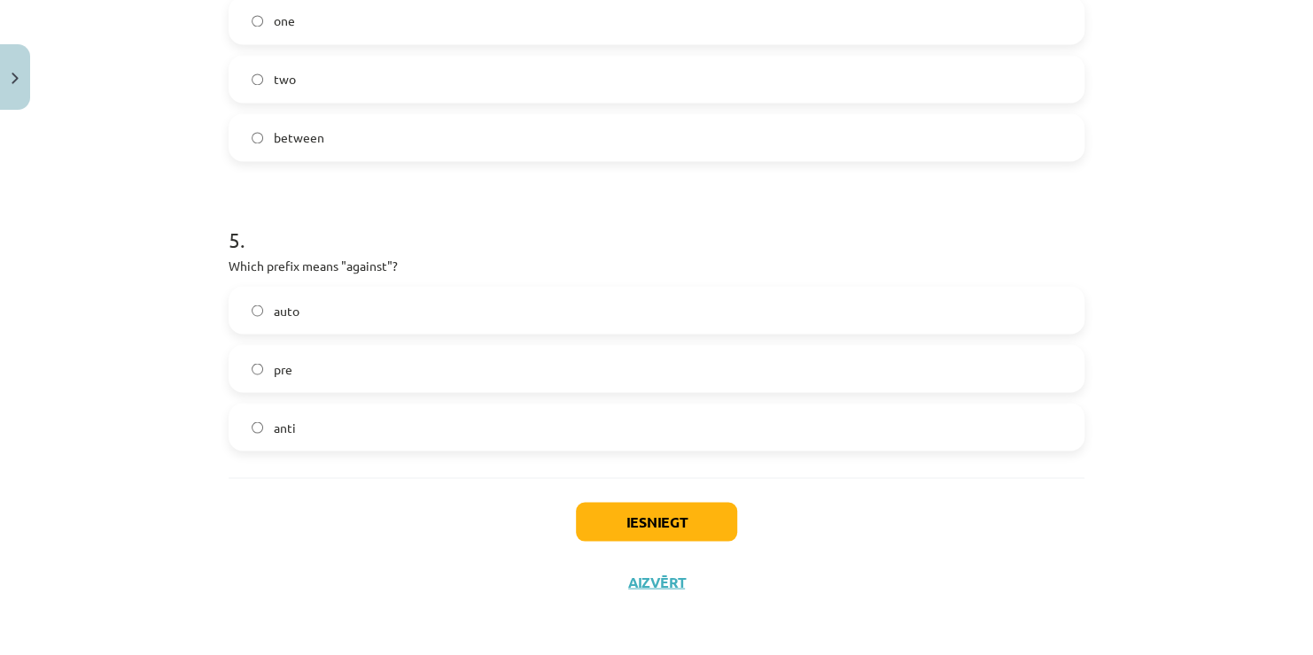
click at [406, 434] on label "anti" at bounding box center [656, 427] width 852 height 44
click at [662, 517] on button "Iesniegt" at bounding box center [656, 521] width 161 height 39
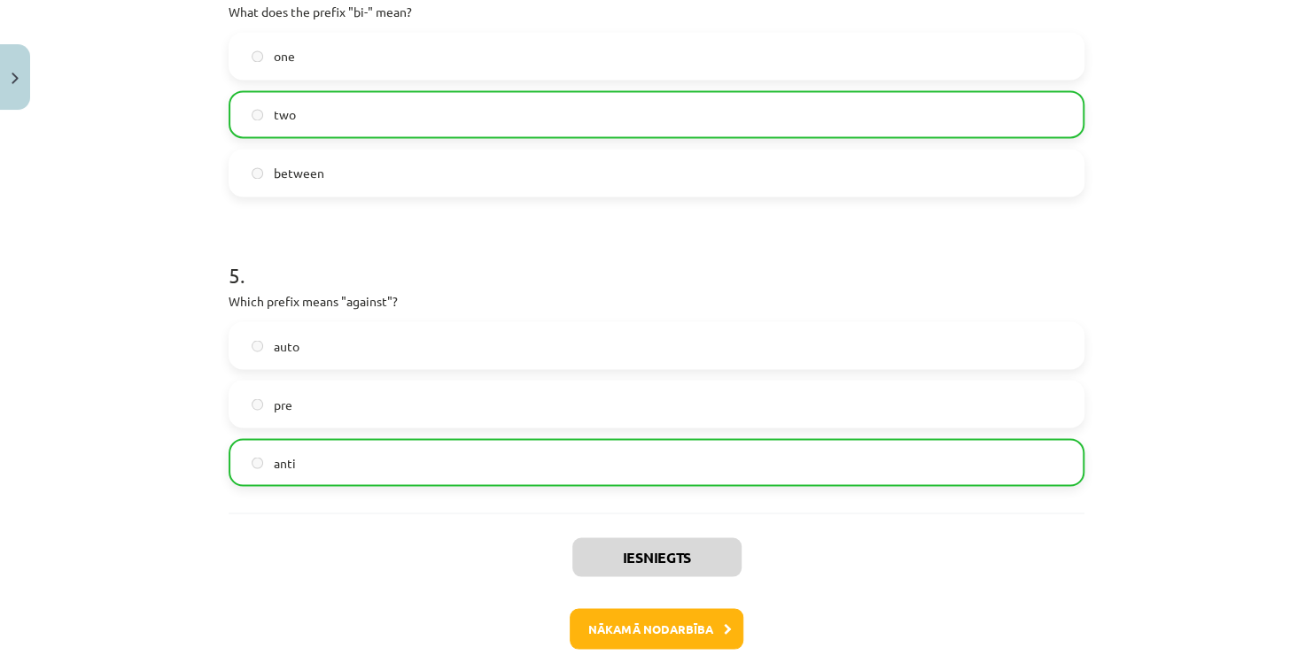
scroll to position [1399, 0]
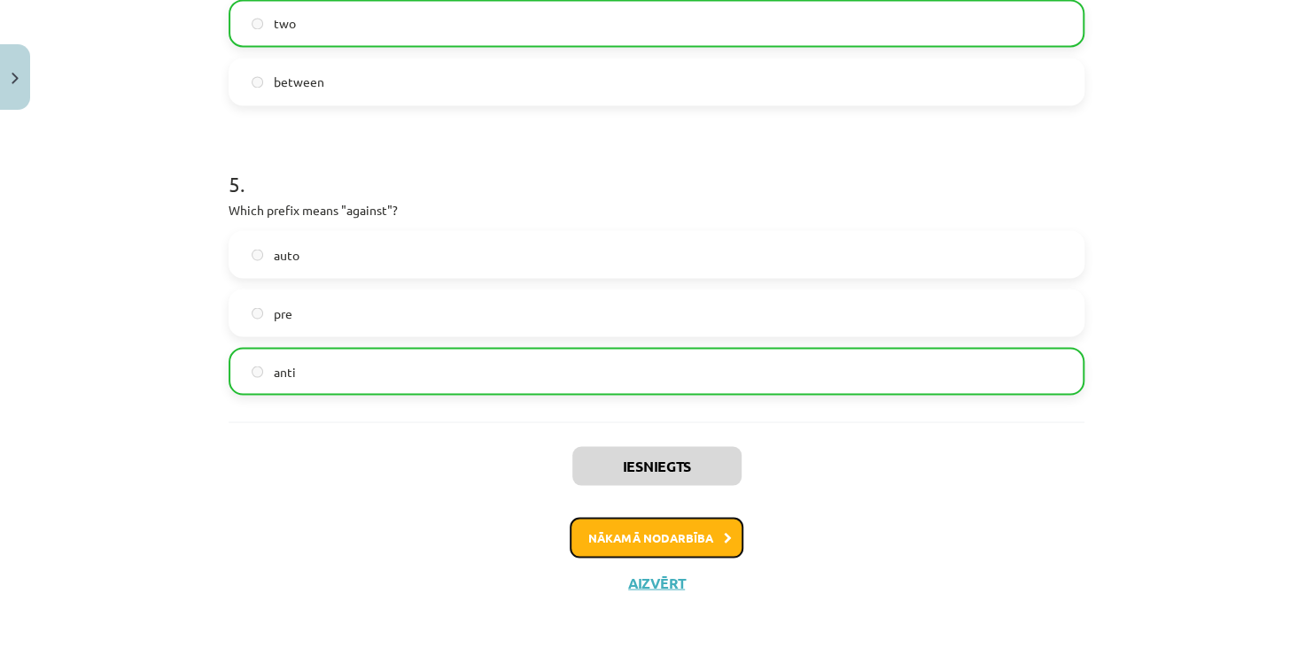
click at [699, 523] on button "Nākamā nodarbība" at bounding box center [656, 537] width 174 height 41
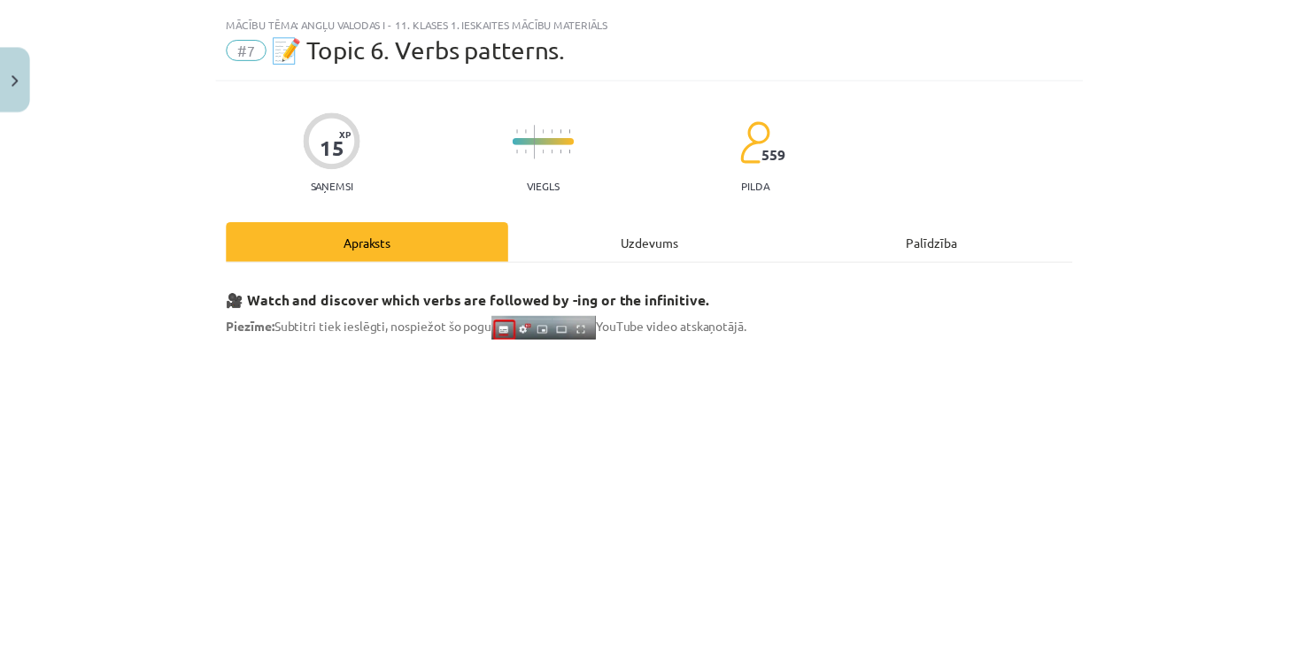
scroll to position [0, 0]
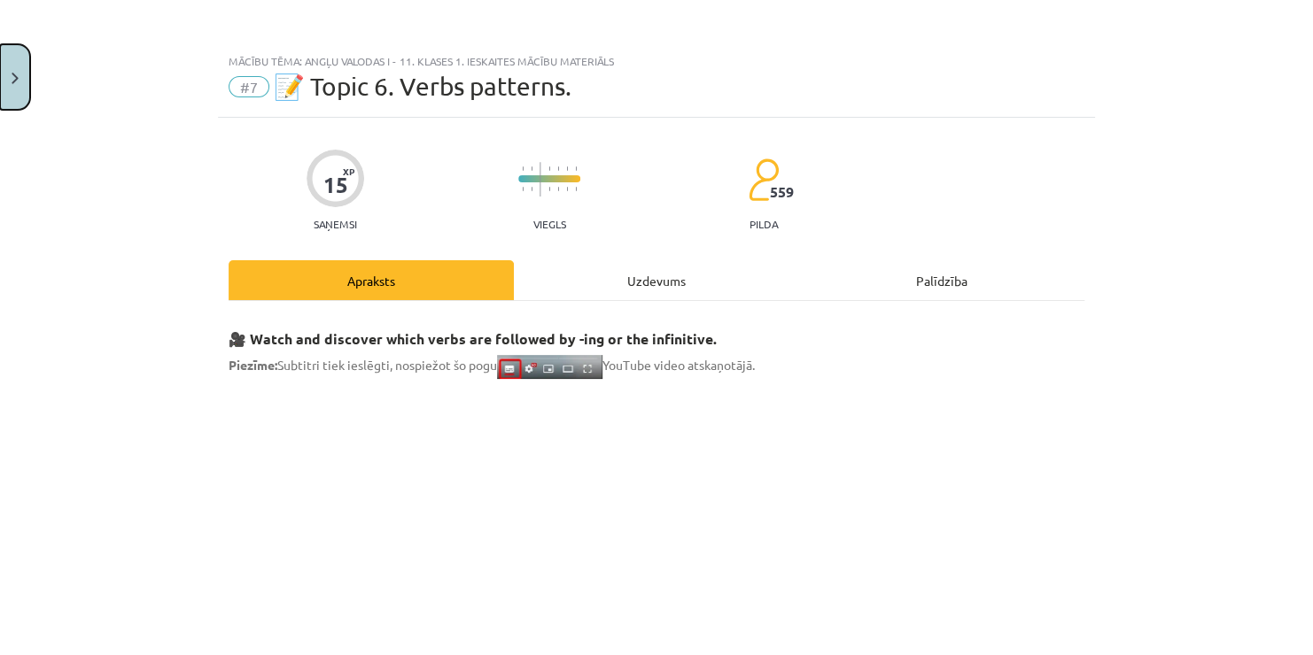
click at [19, 60] on button "Close" at bounding box center [15, 77] width 30 height 66
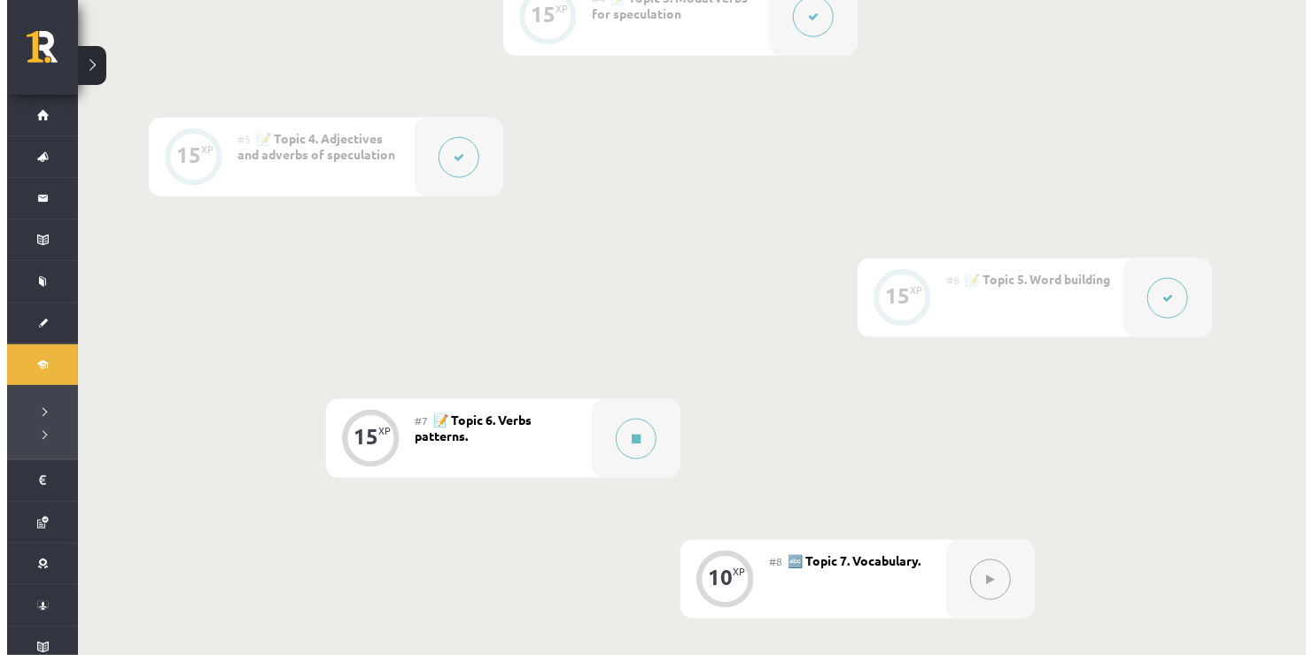
scroll to position [942, 0]
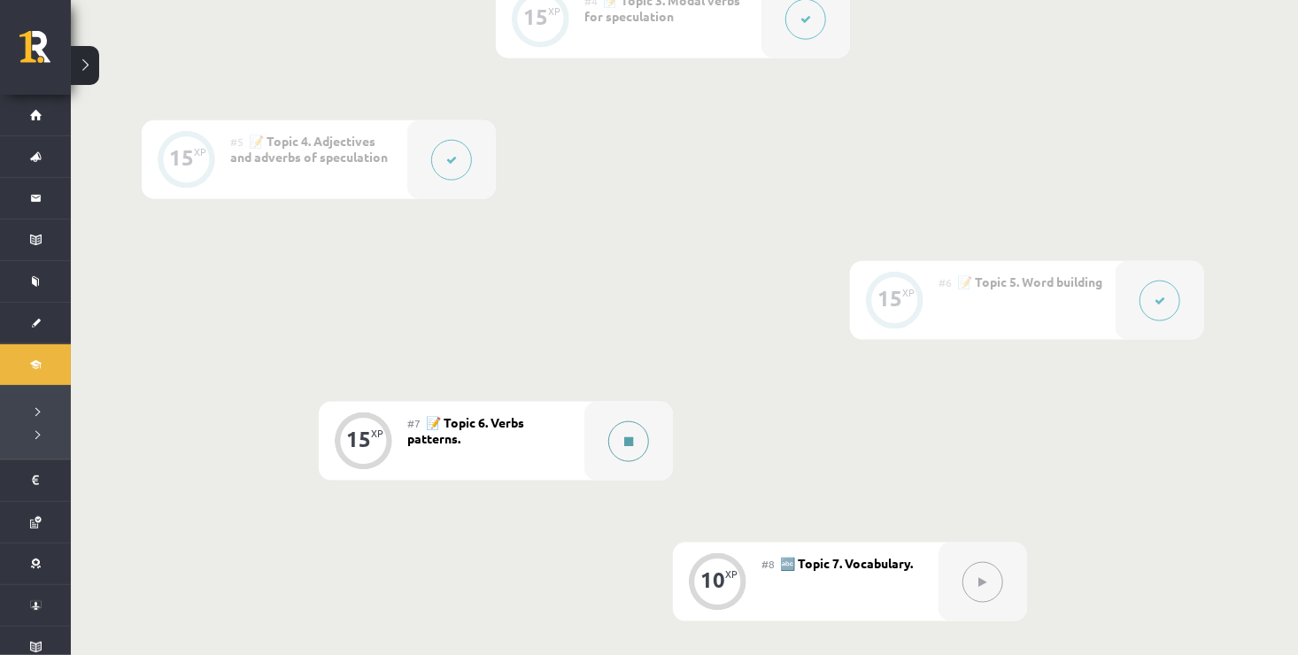
click at [631, 437] on icon at bounding box center [628, 442] width 9 height 11
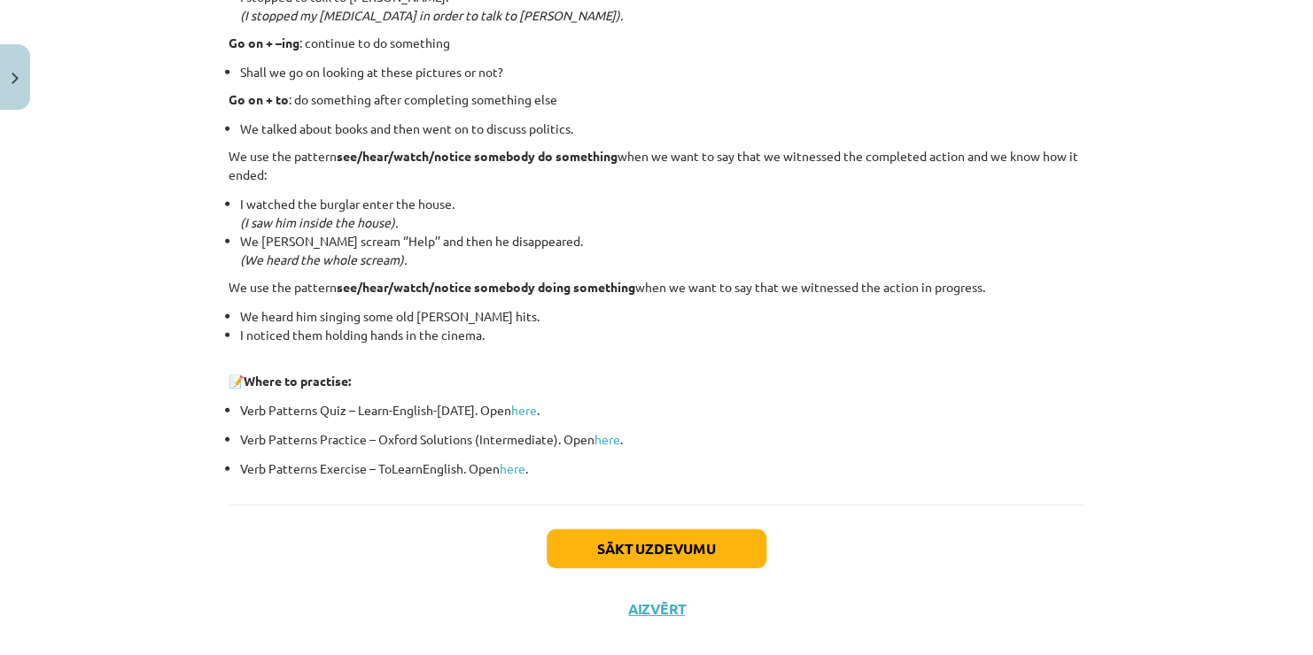
scroll to position [2331, 0]
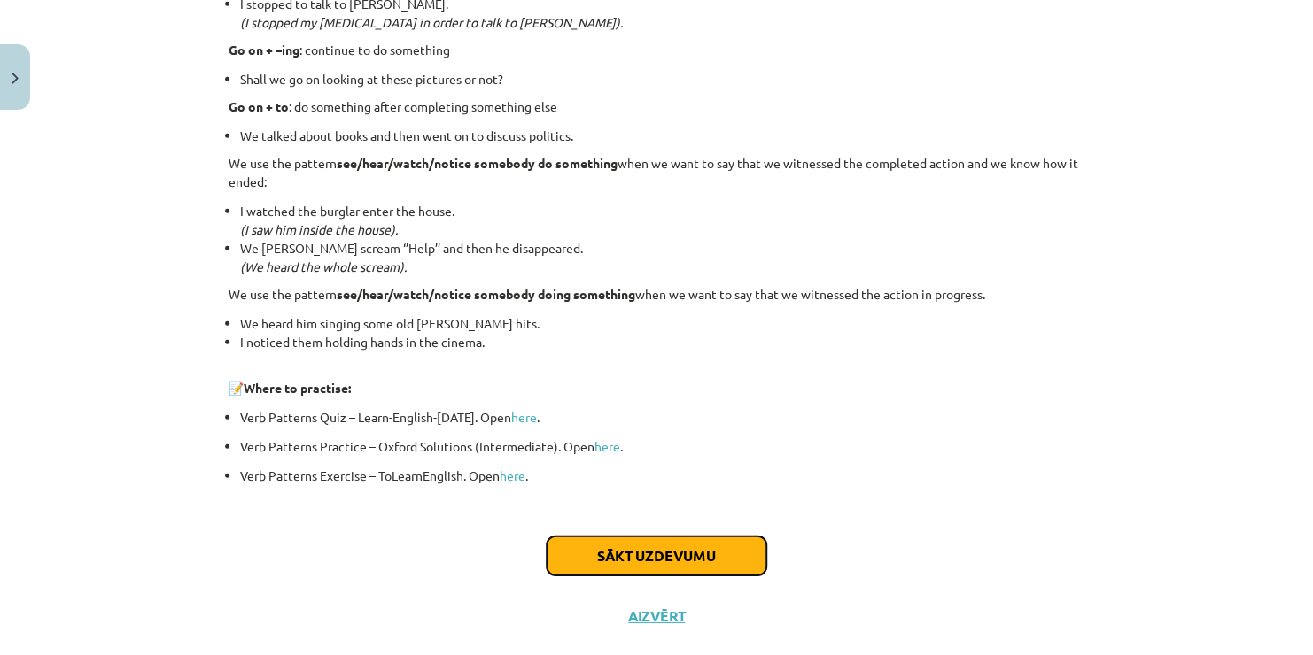
click at [724, 560] on button "Sākt uzdevumu" at bounding box center [656, 556] width 220 height 39
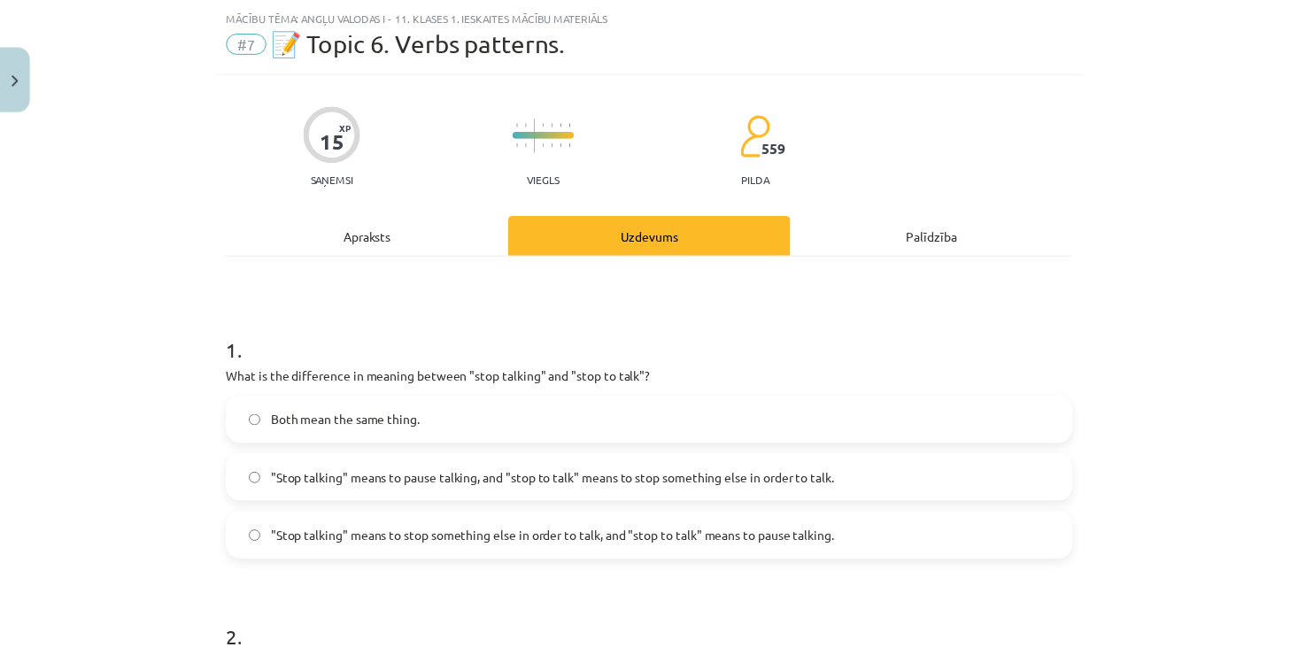
scroll to position [44, 0]
click at [19, 78] on button "Close" at bounding box center [15, 77] width 30 height 66
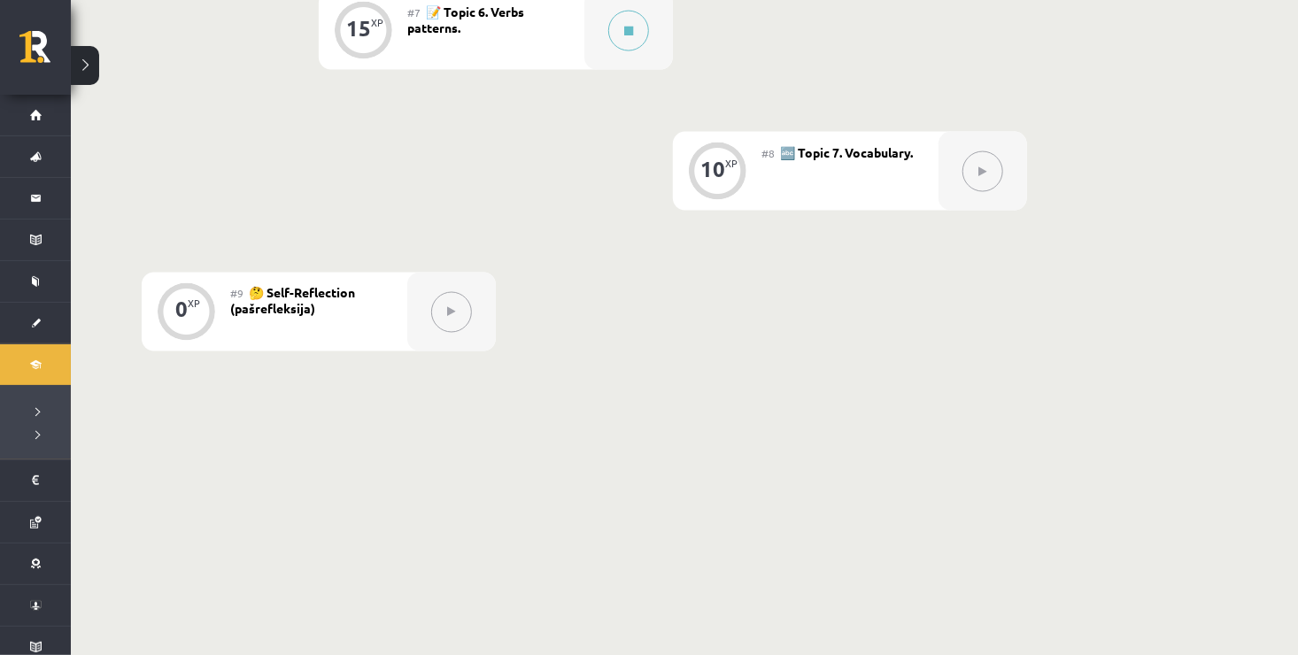
scroll to position [1359, 0]
